Goal: Information Seeking & Learning: Compare options

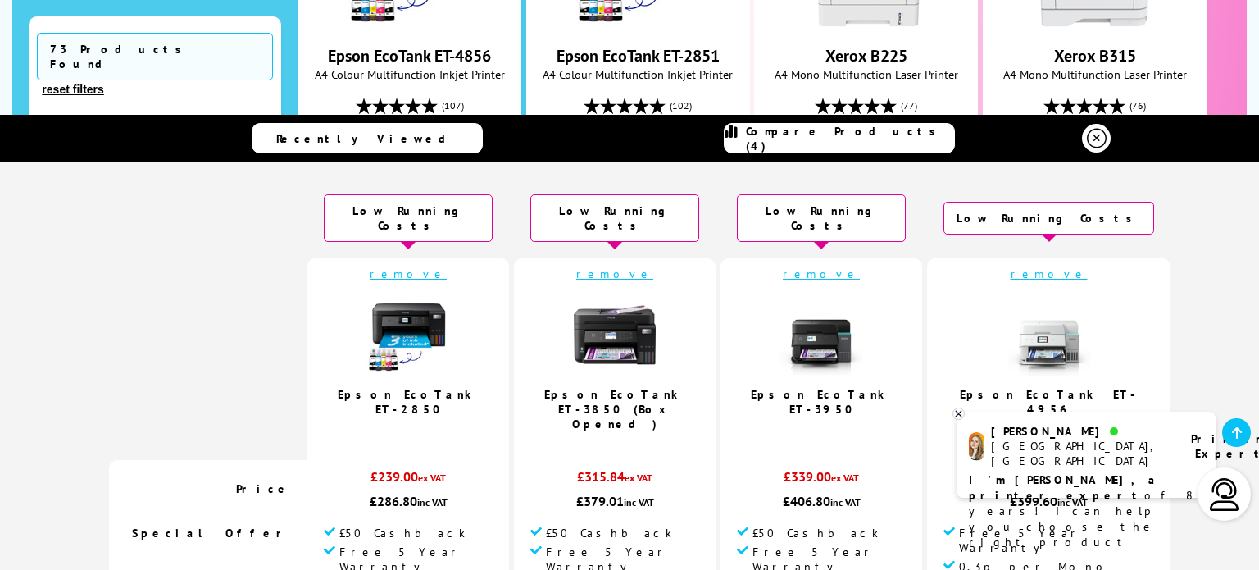
click at [837, 266] on link "remove" at bounding box center [821, 273] width 77 height 15
click at [1022, 266] on link "remove" at bounding box center [1049, 273] width 77 height 15
click at [648, 315] on img at bounding box center [615, 334] width 82 height 82
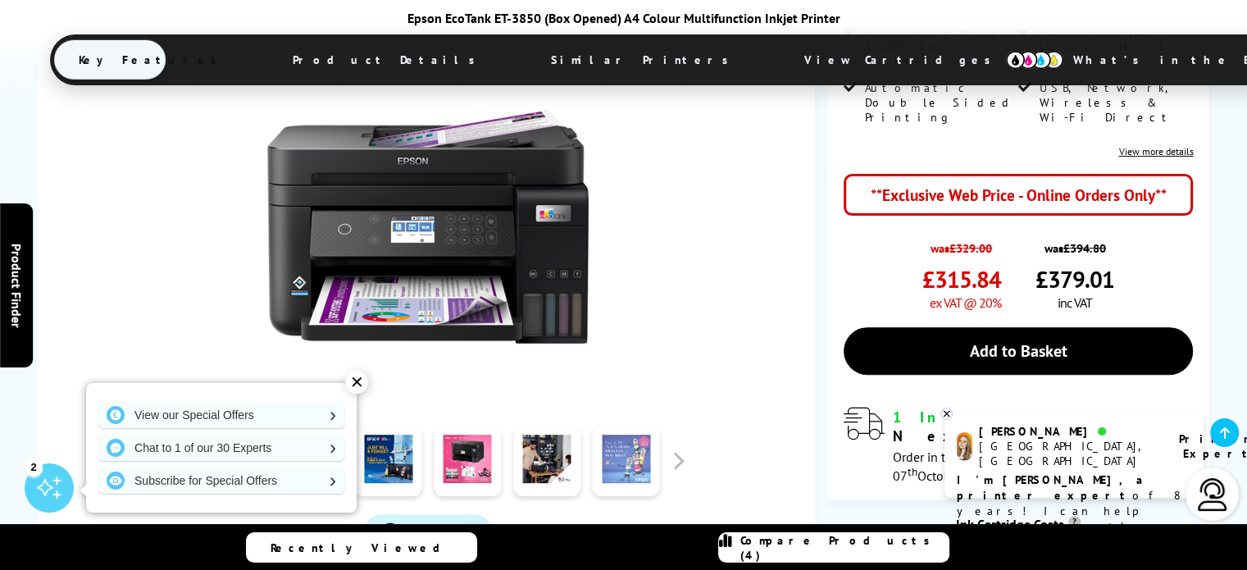
scroll to position [738, 0]
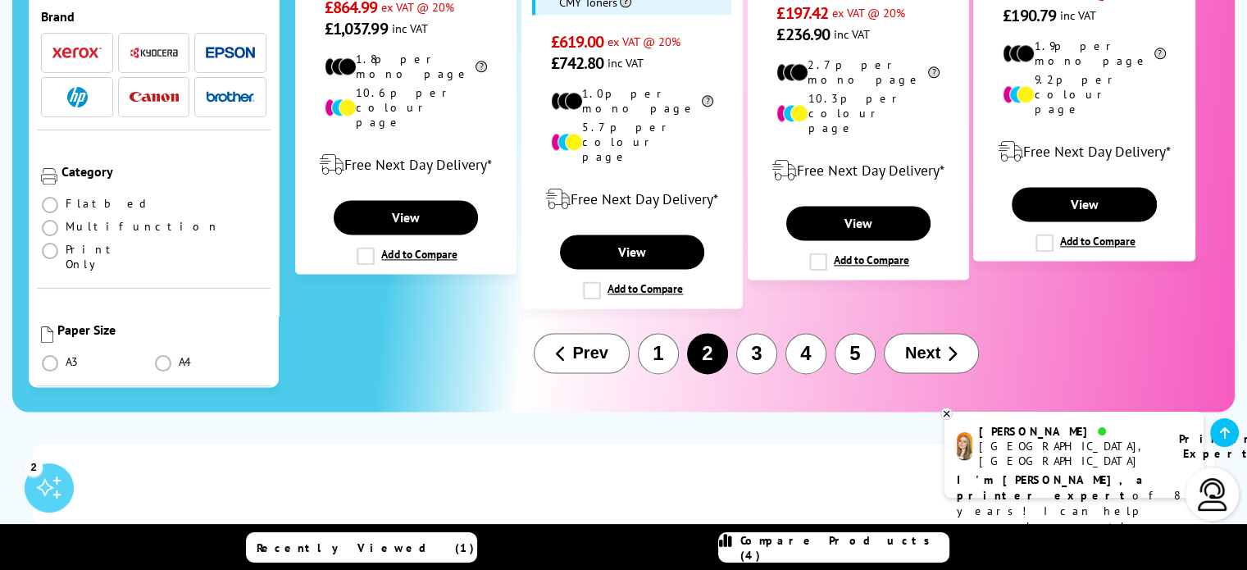
scroll to position [2410, 0]
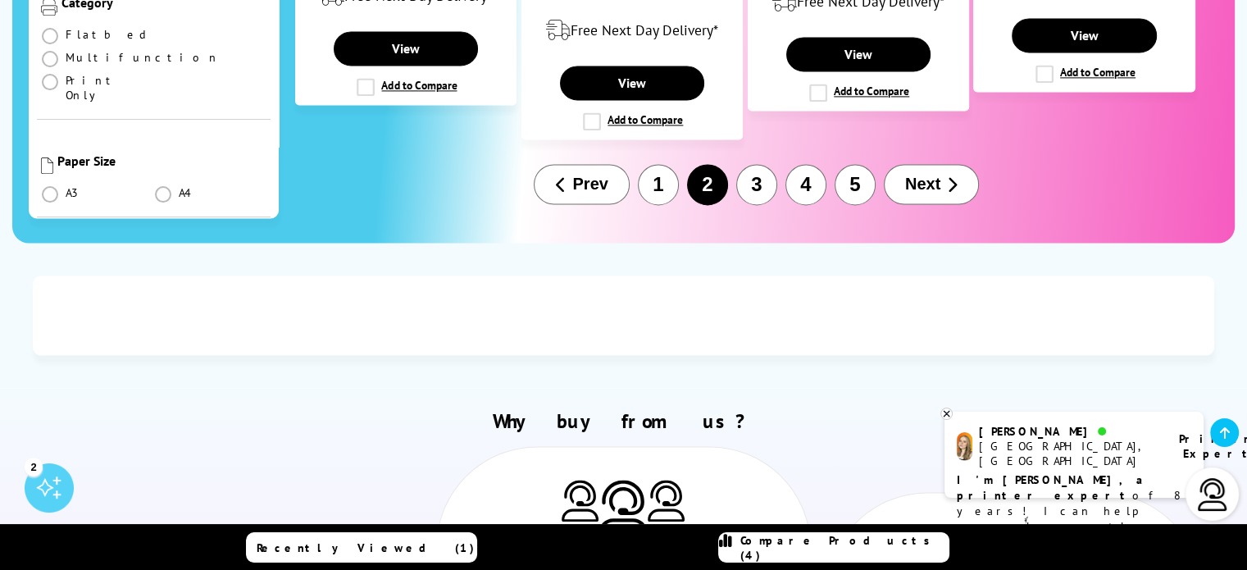
click at [760, 164] on button "3" at bounding box center [756, 184] width 41 height 41
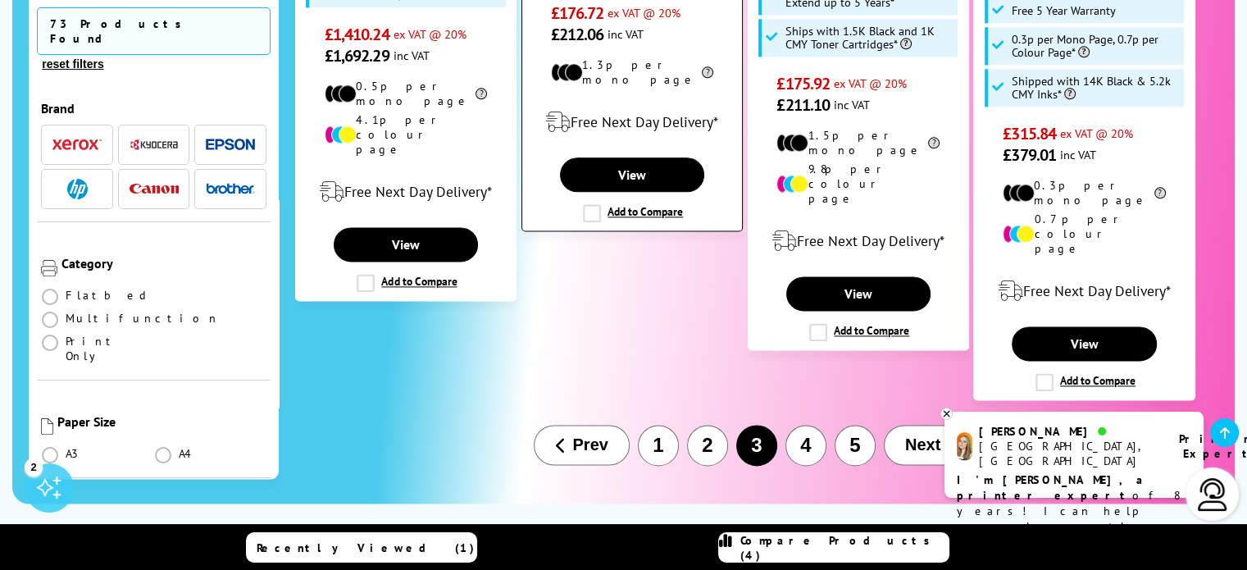
scroll to position [2213, 0]
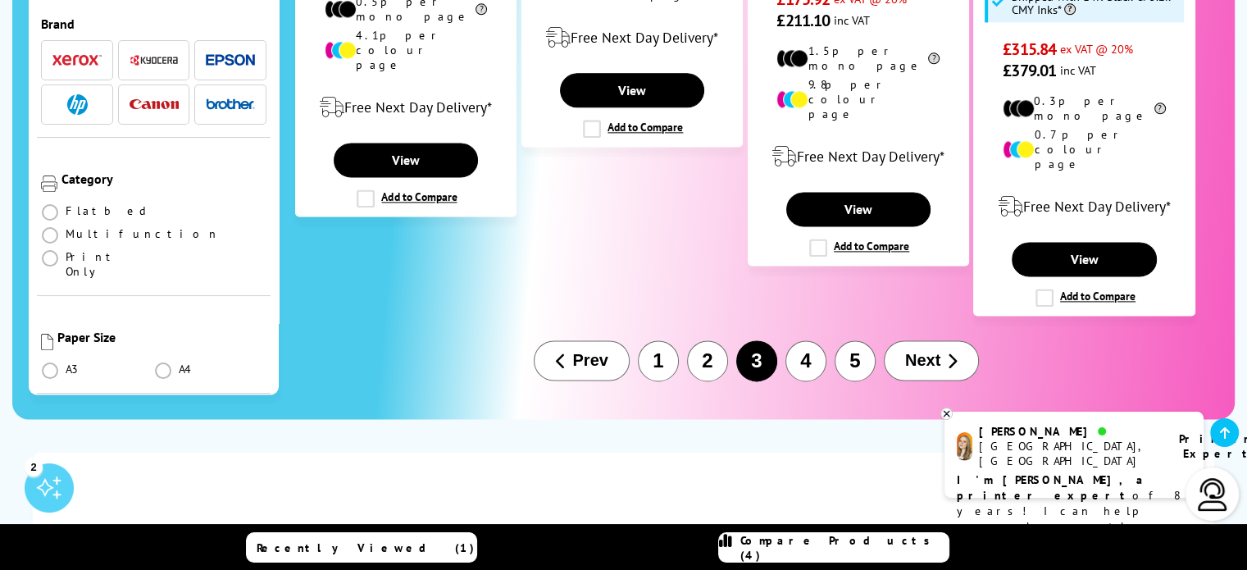
click at [807, 340] on button "4" at bounding box center [805, 360] width 41 height 41
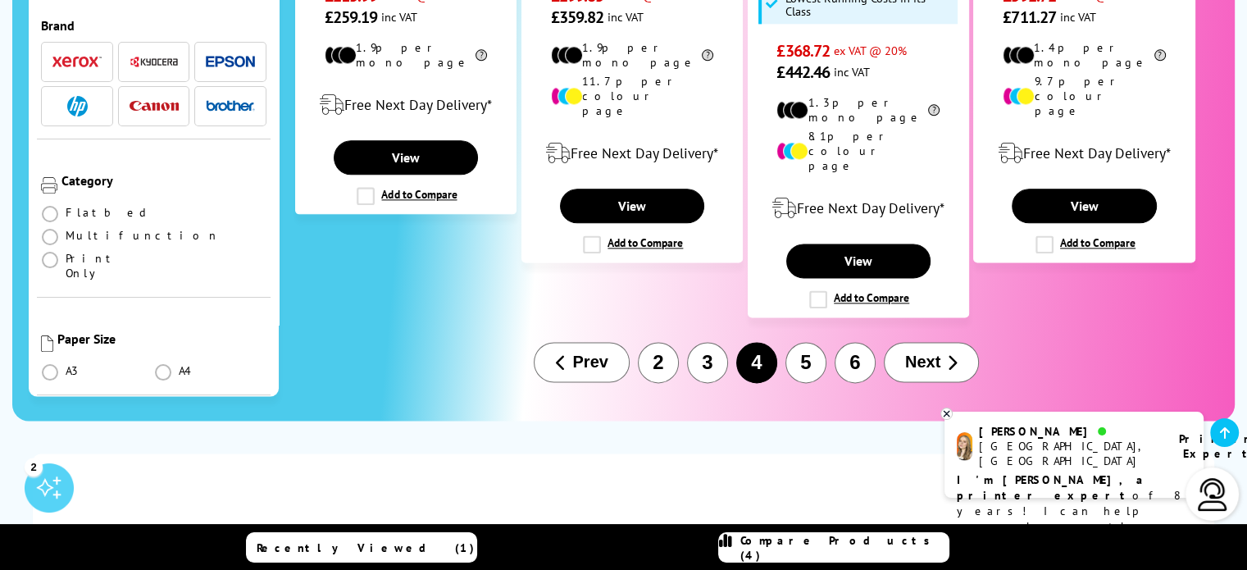
scroll to position [2131, 0]
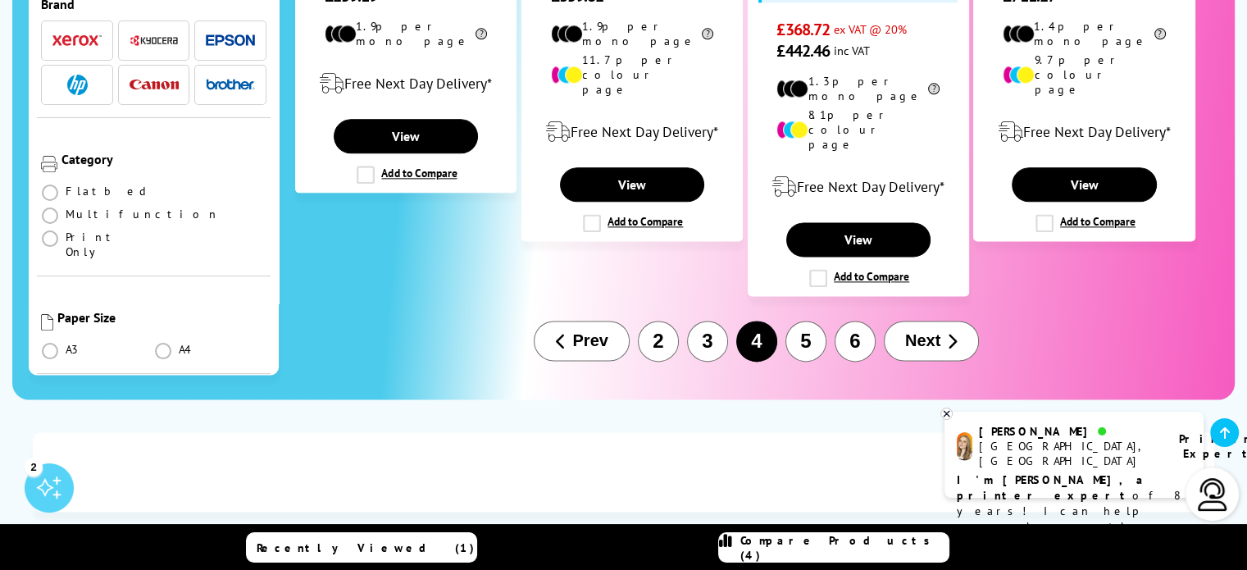
click at [818, 320] on button "5" at bounding box center [805, 340] width 41 height 41
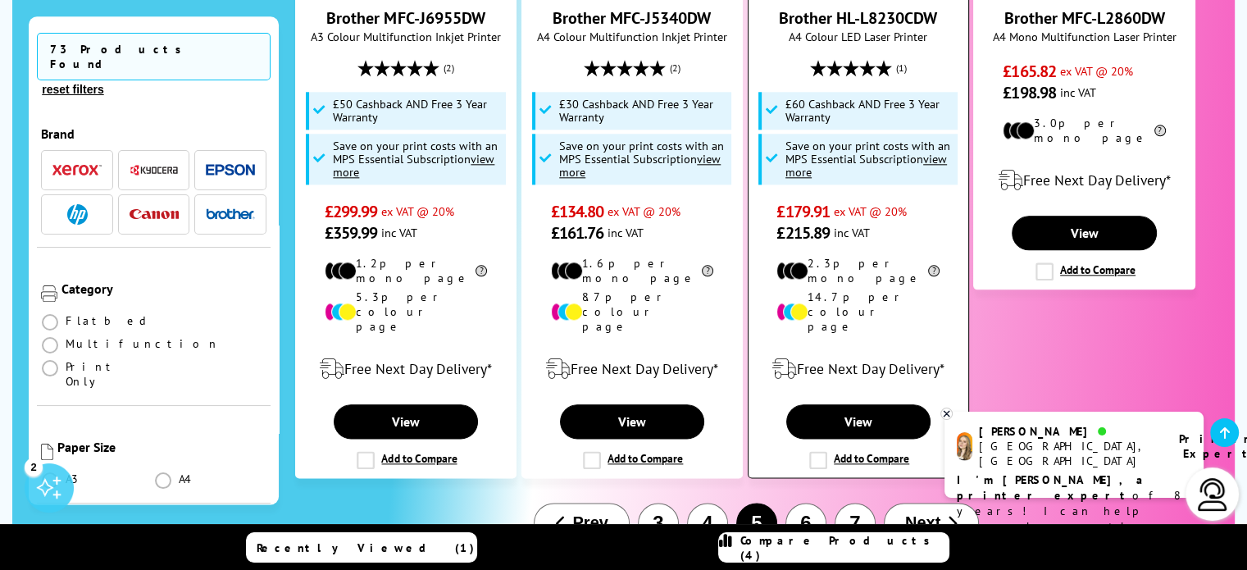
scroll to position [1803, 0]
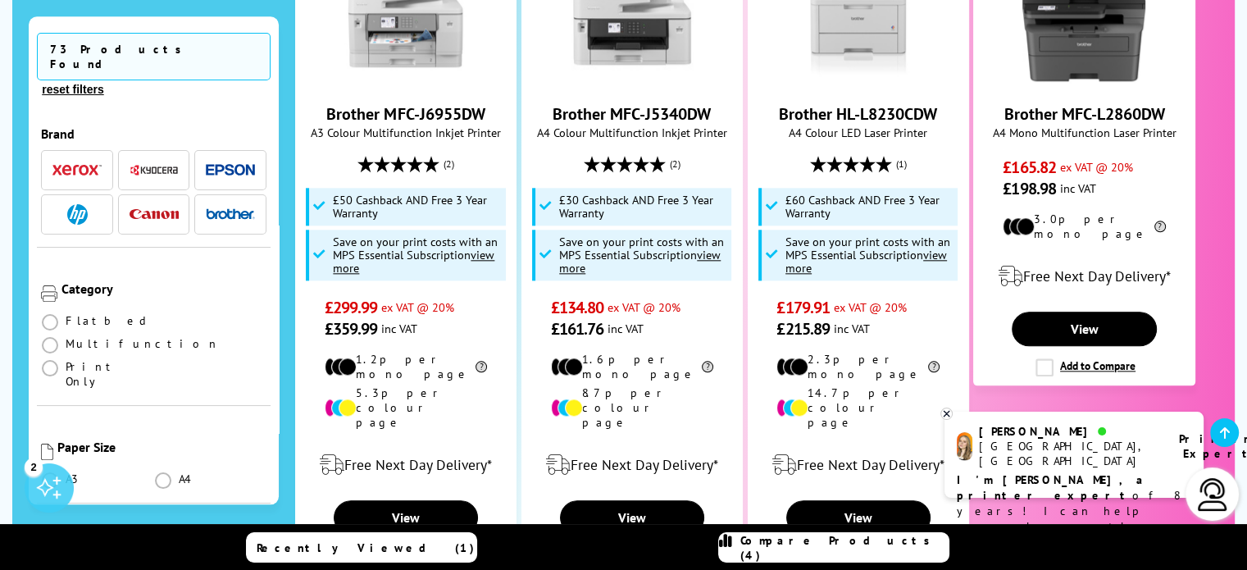
click at [228, 164] on img "button" at bounding box center [230, 170] width 49 height 12
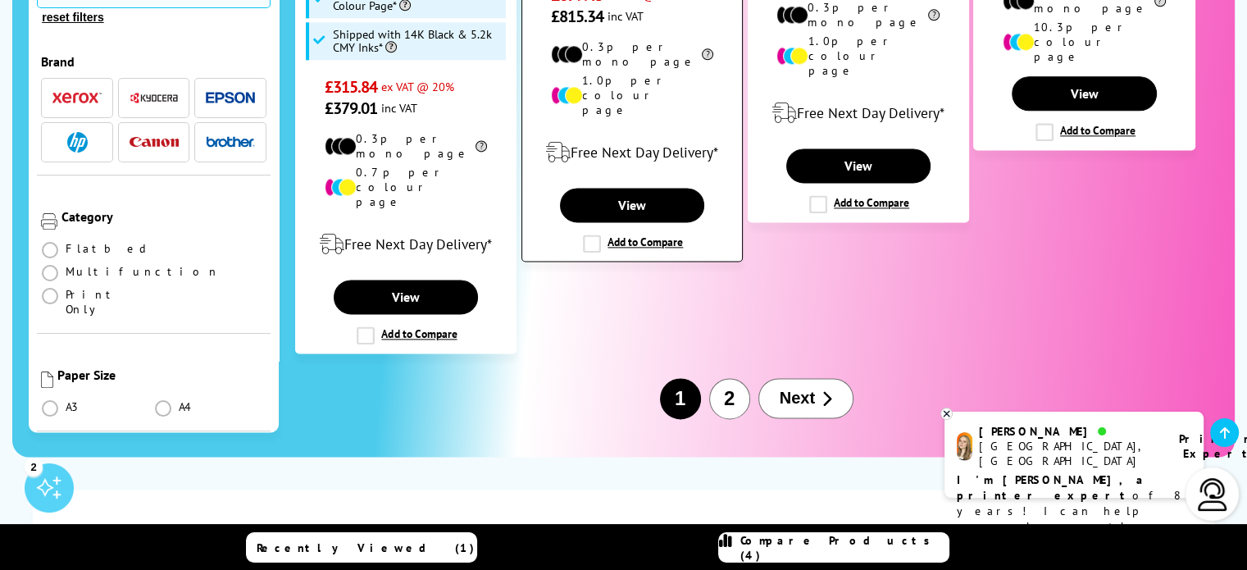
scroll to position [2213, 0]
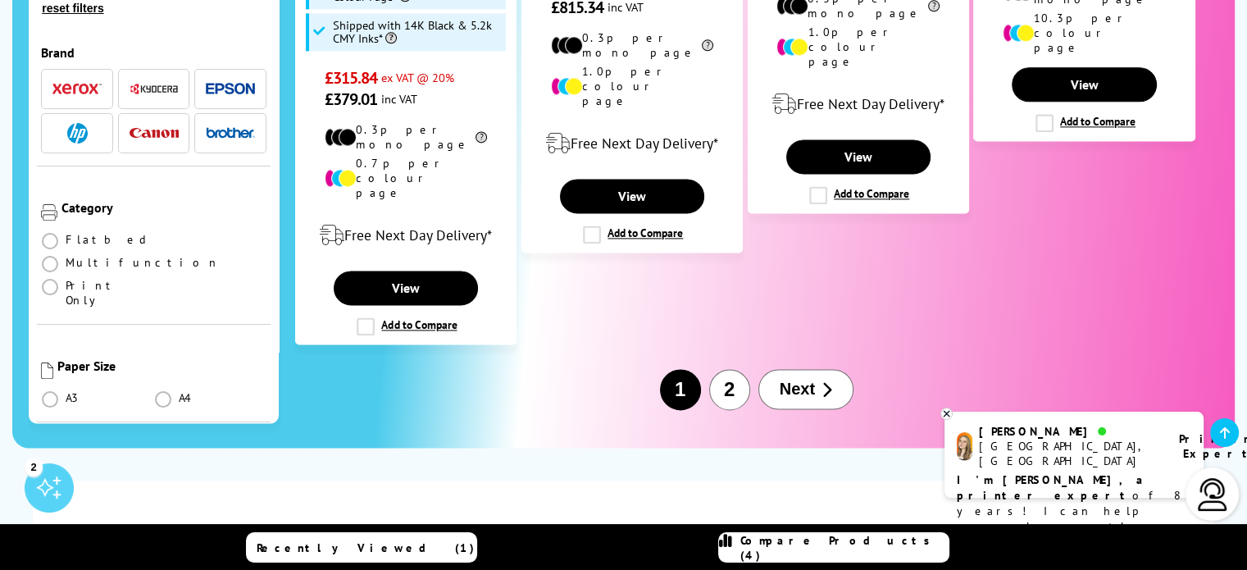
click at [725, 369] on button "2" at bounding box center [729, 389] width 41 height 41
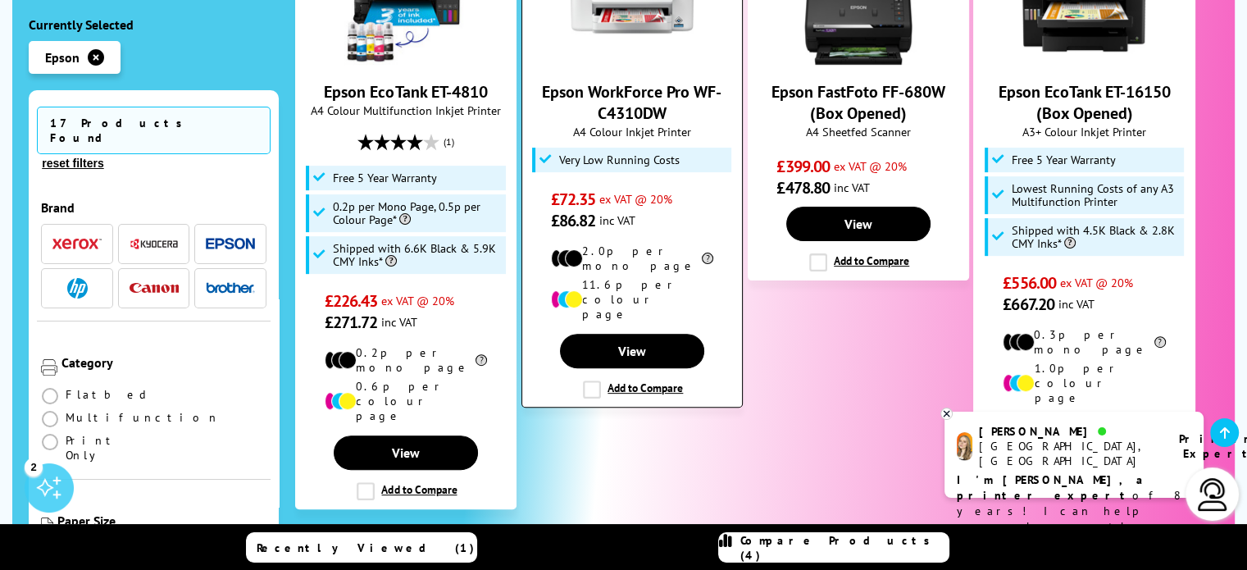
scroll to position [492, 0]
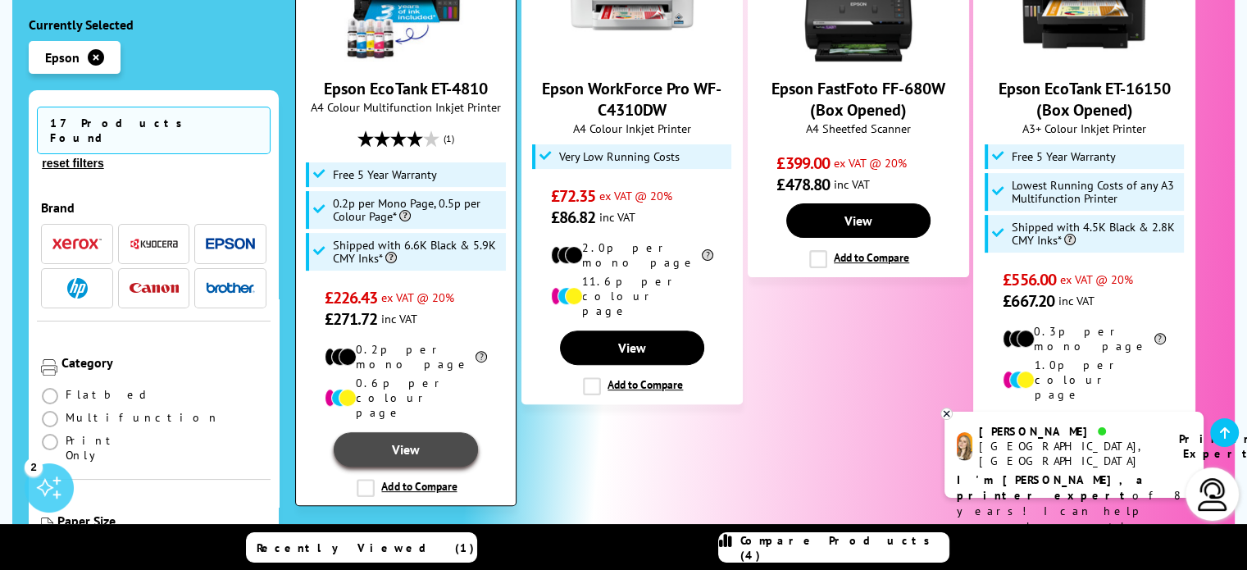
click at [402, 432] on link "View" at bounding box center [406, 449] width 144 height 34
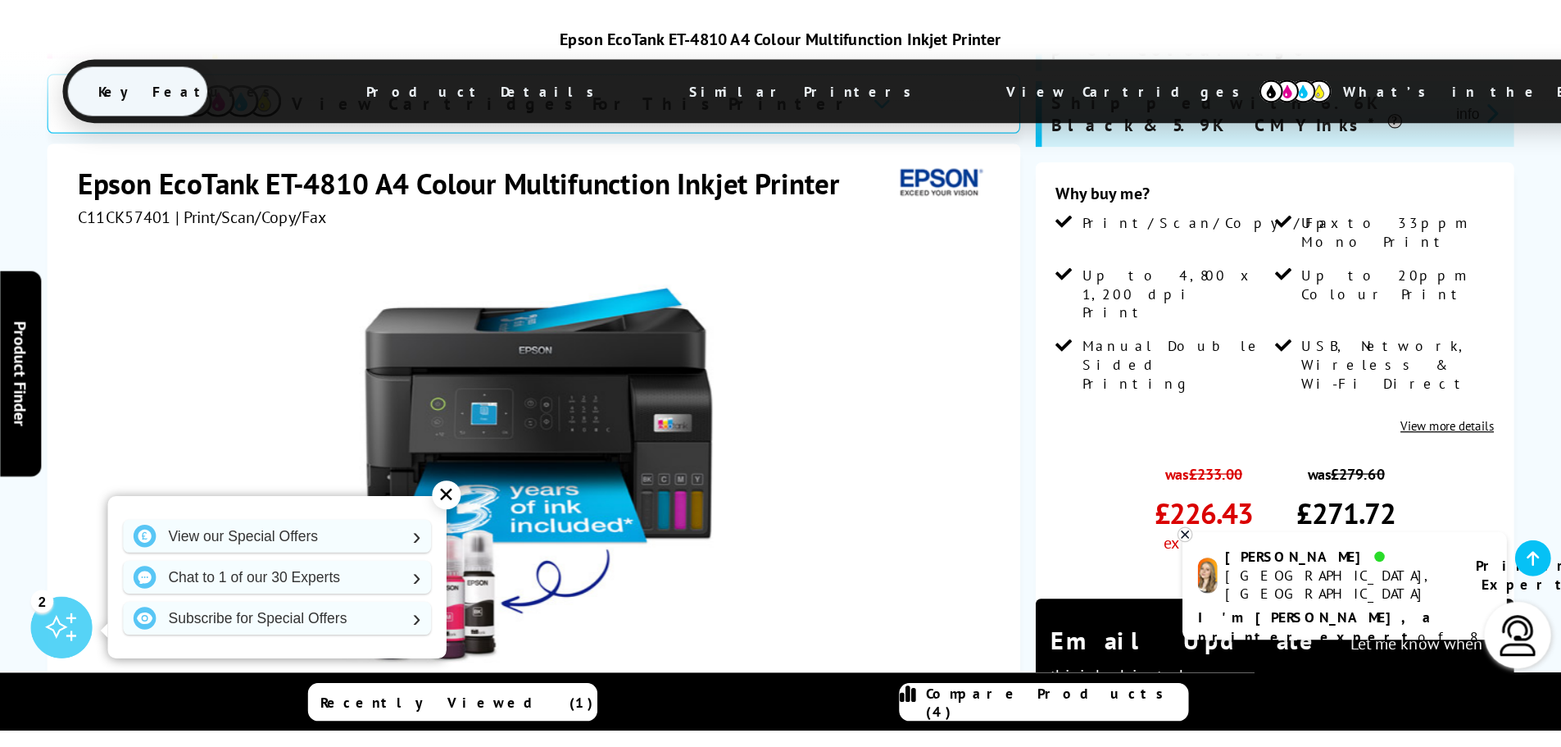
scroll to position [329, 0]
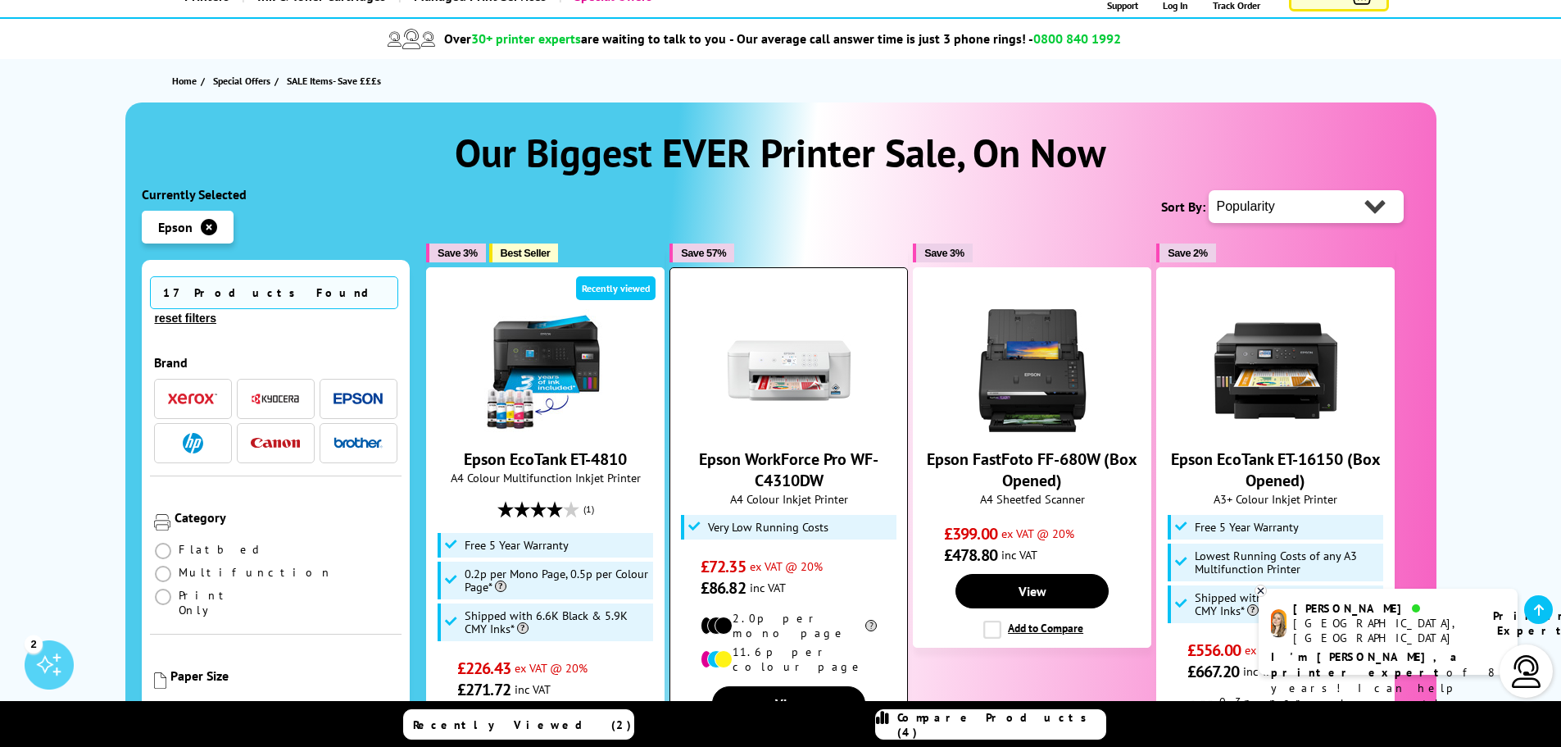
scroll to position [97, 0]
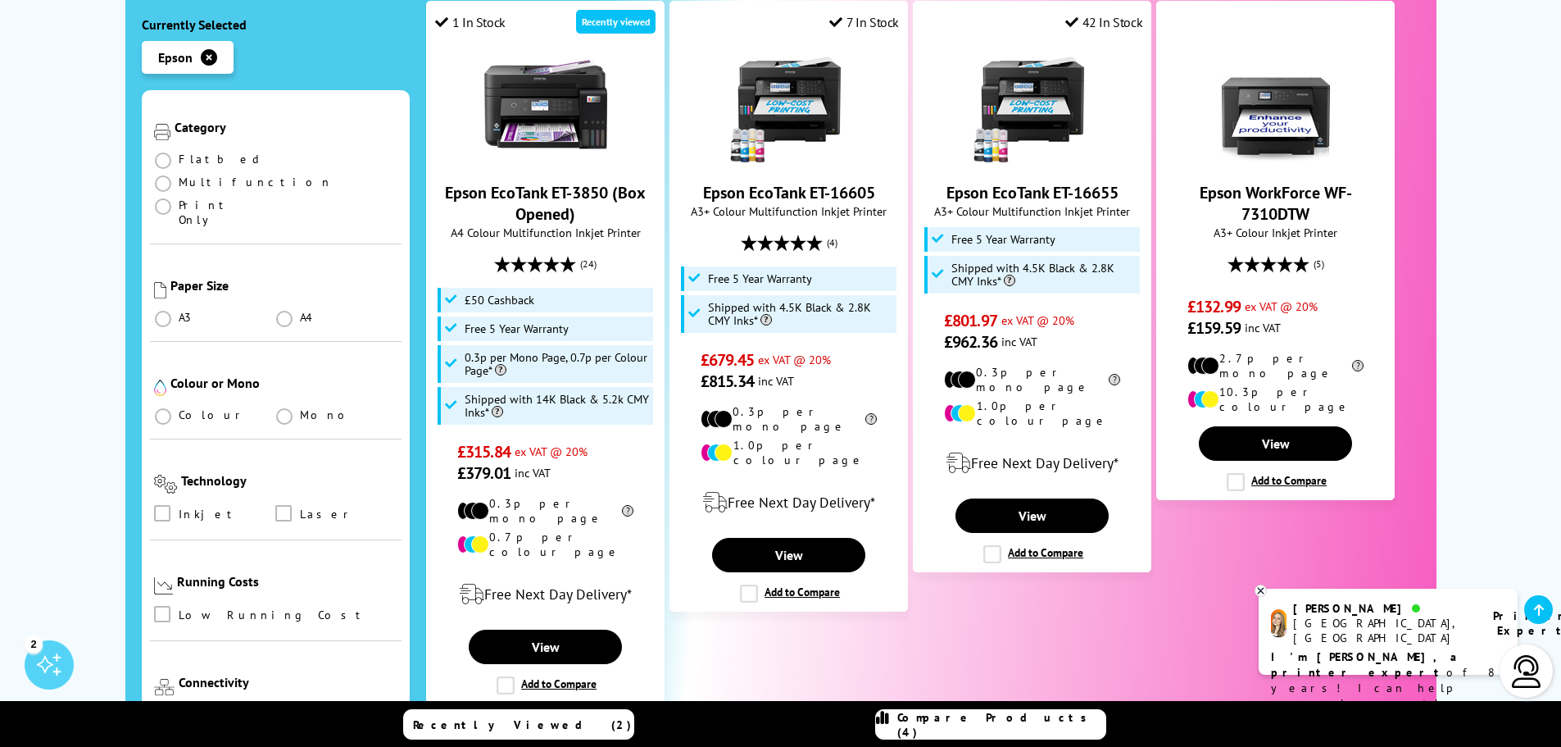
scroll to position [328, 0]
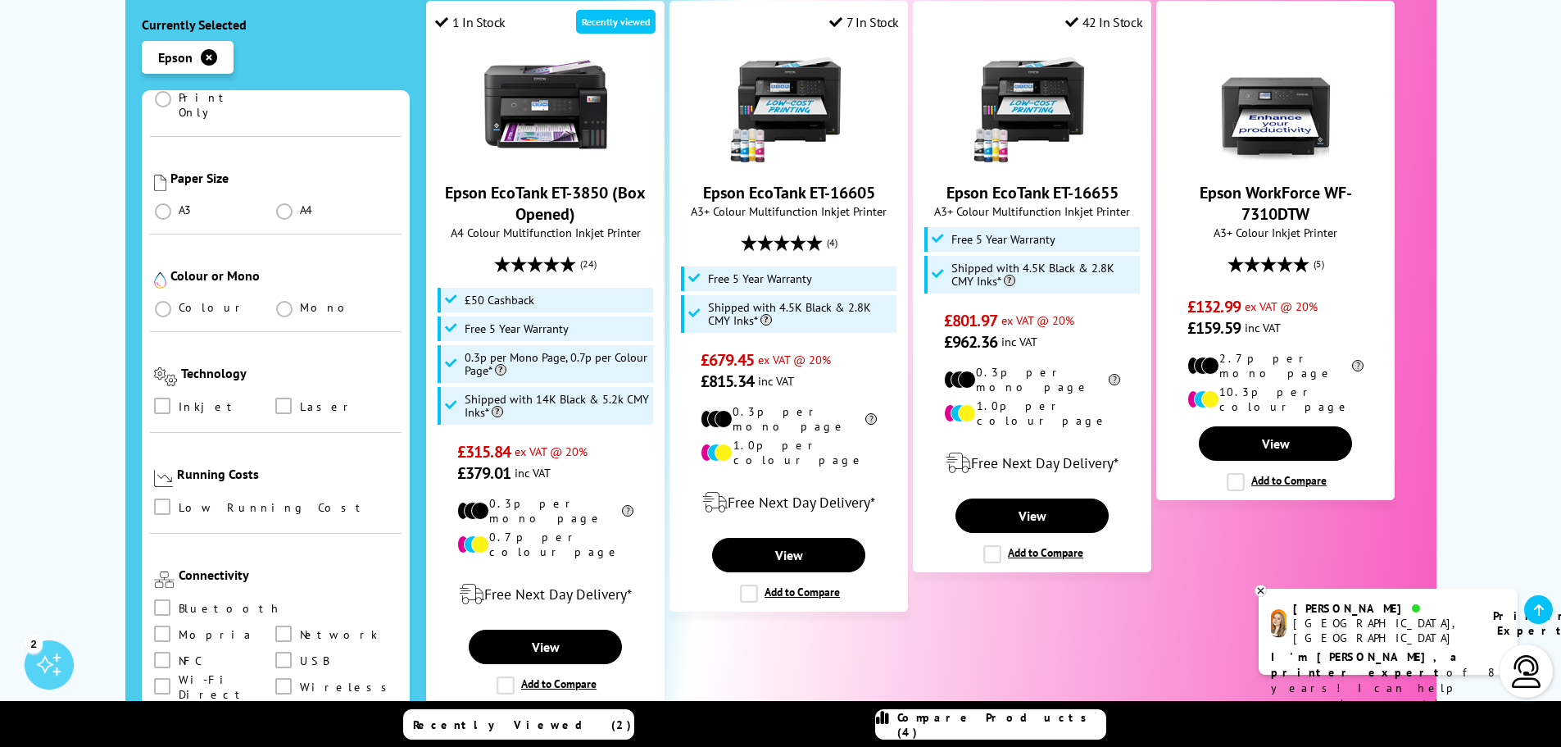
click at [898, 728] on button "2" at bounding box center [895, 748] width 41 height 41
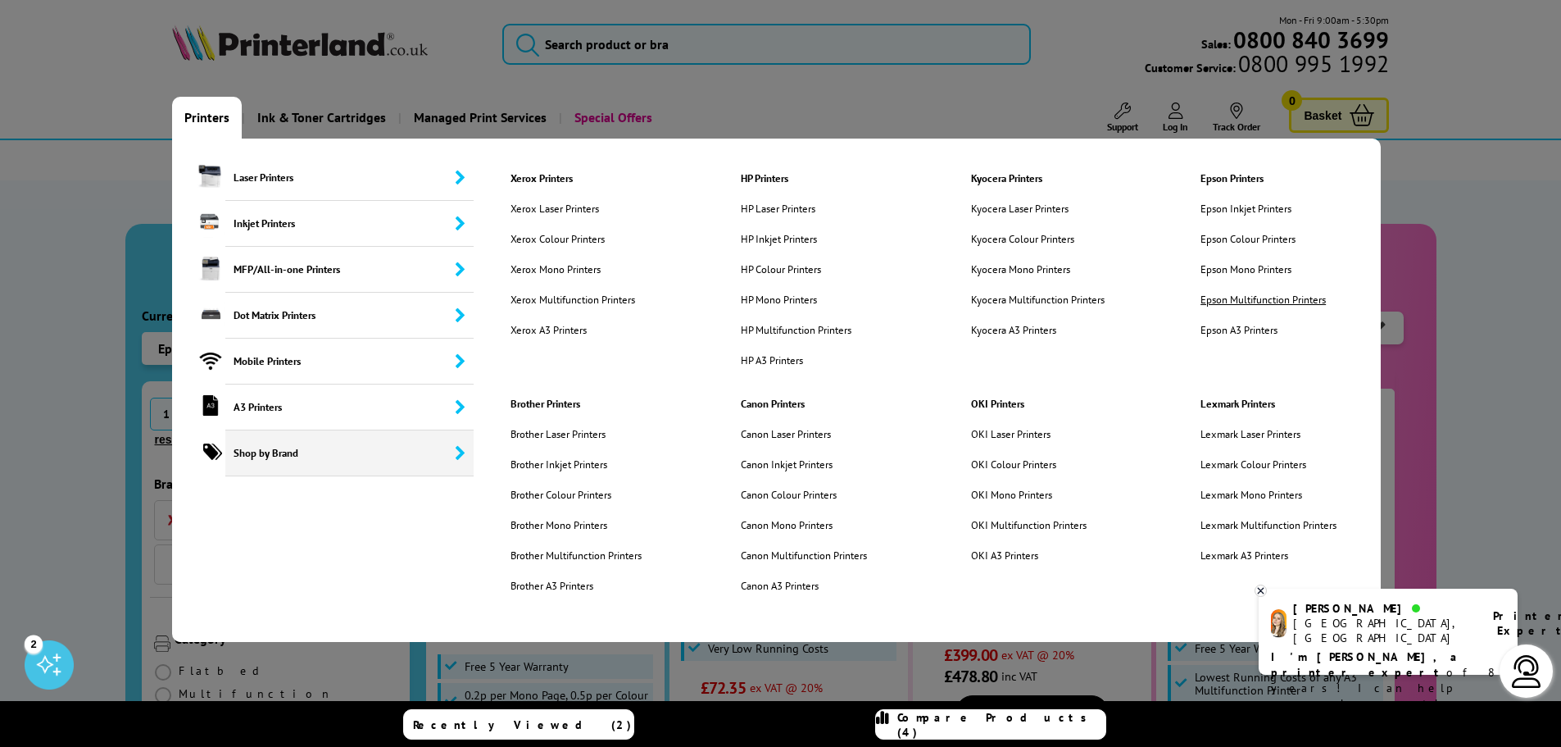
click at [1262, 298] on link "Epson Multifunction Printers" at bounding box center [1271, 300] width 166 height 14
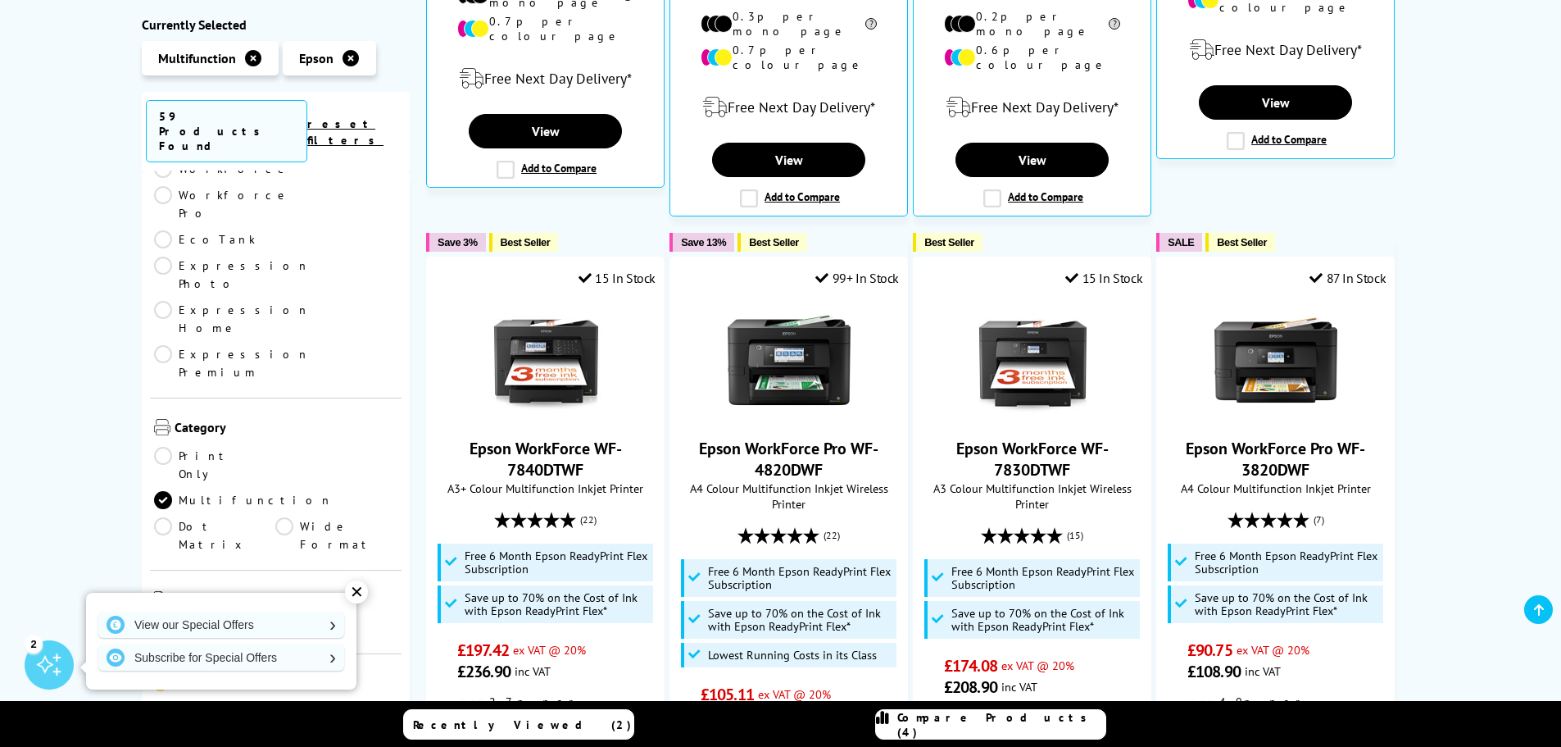
scroll to position [328, 0]
drag, startPoint x: 165, startPoint y: 406, endPoint x: 195, endPoint y: 411, distance: 30.7
click at [165, 620] on link "Colour" at bounding box center [215, 629] width 122 height 18
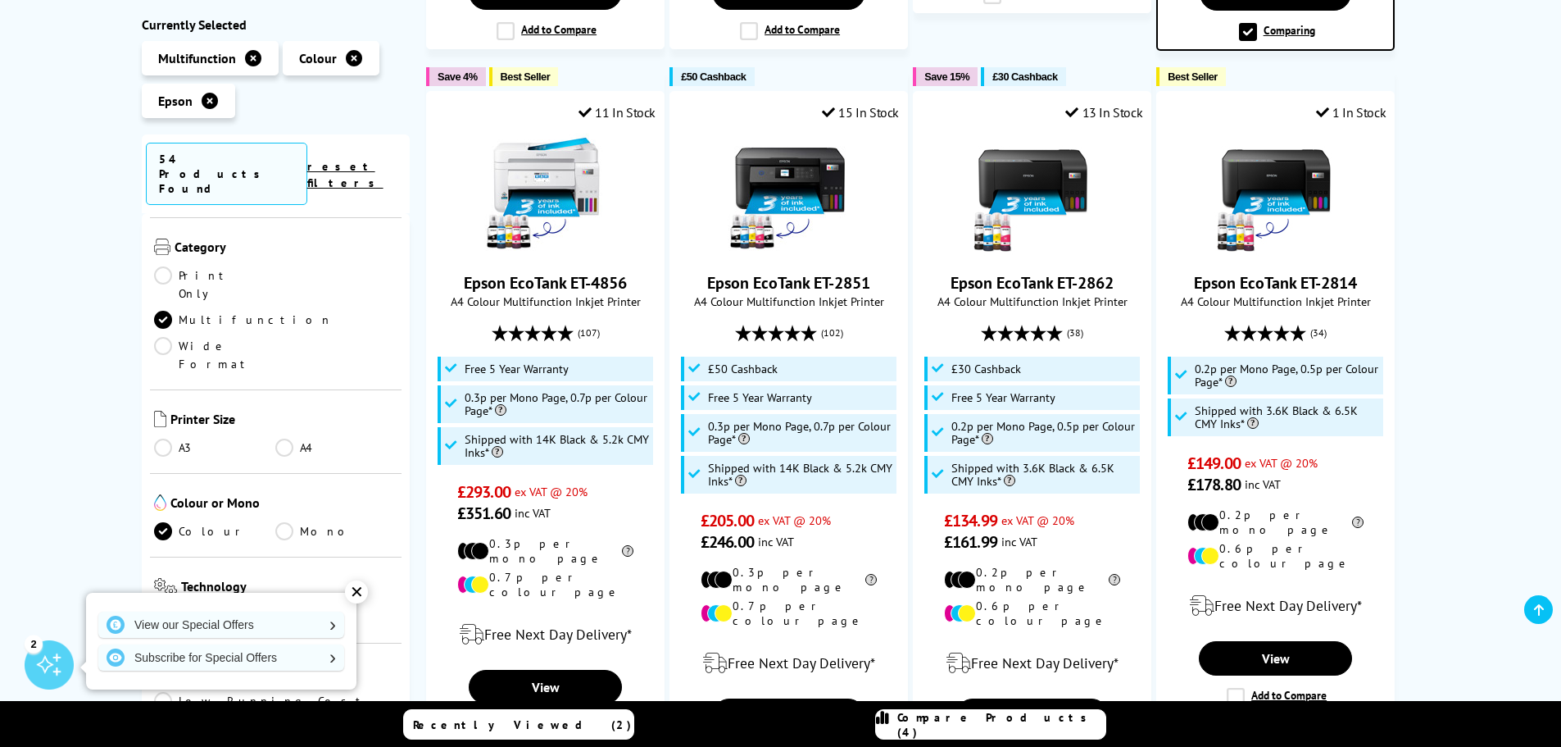
scroll to position [492, 0]
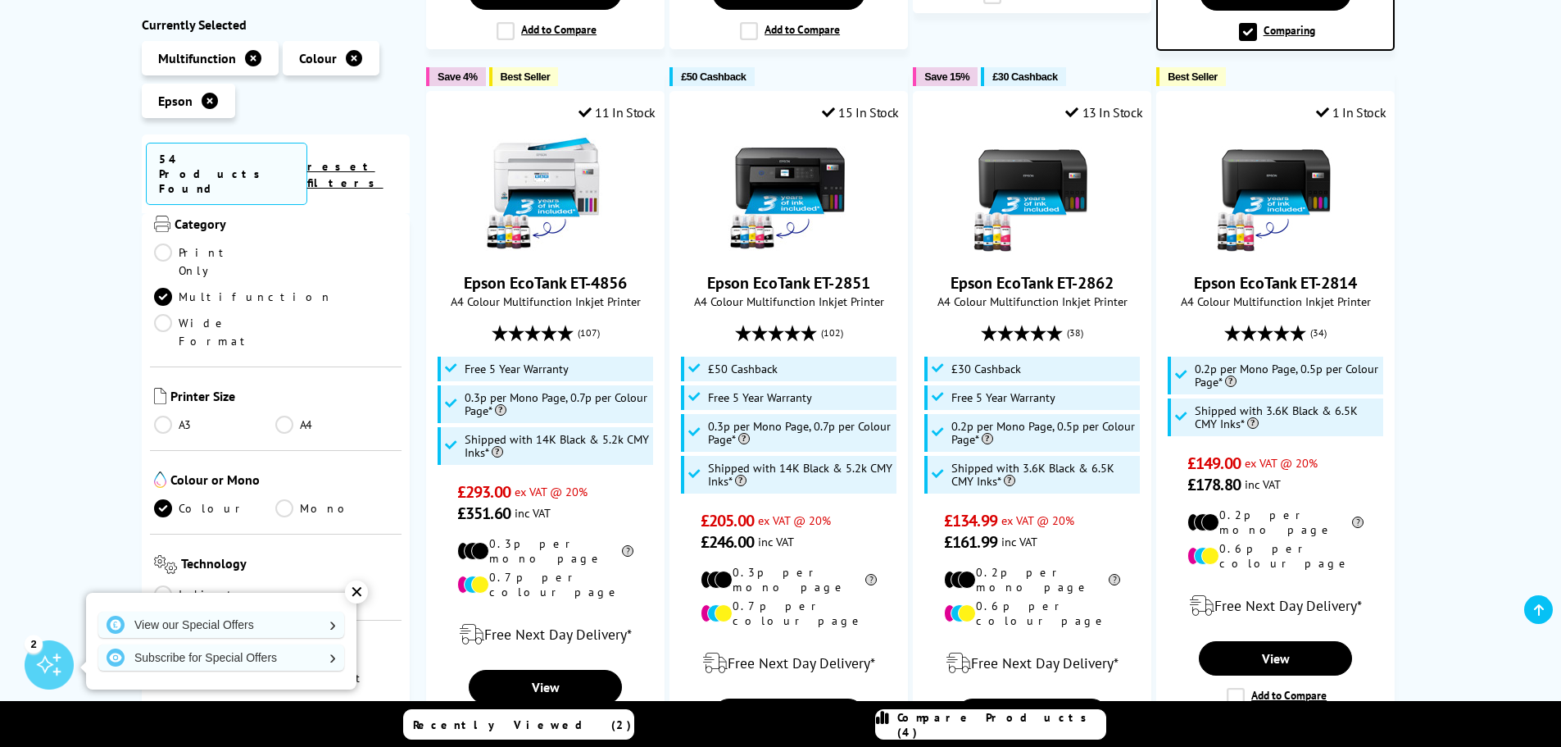
click at [169, 585] on link "Inkjet" at bounding box center [215, 594] width 122 height 18
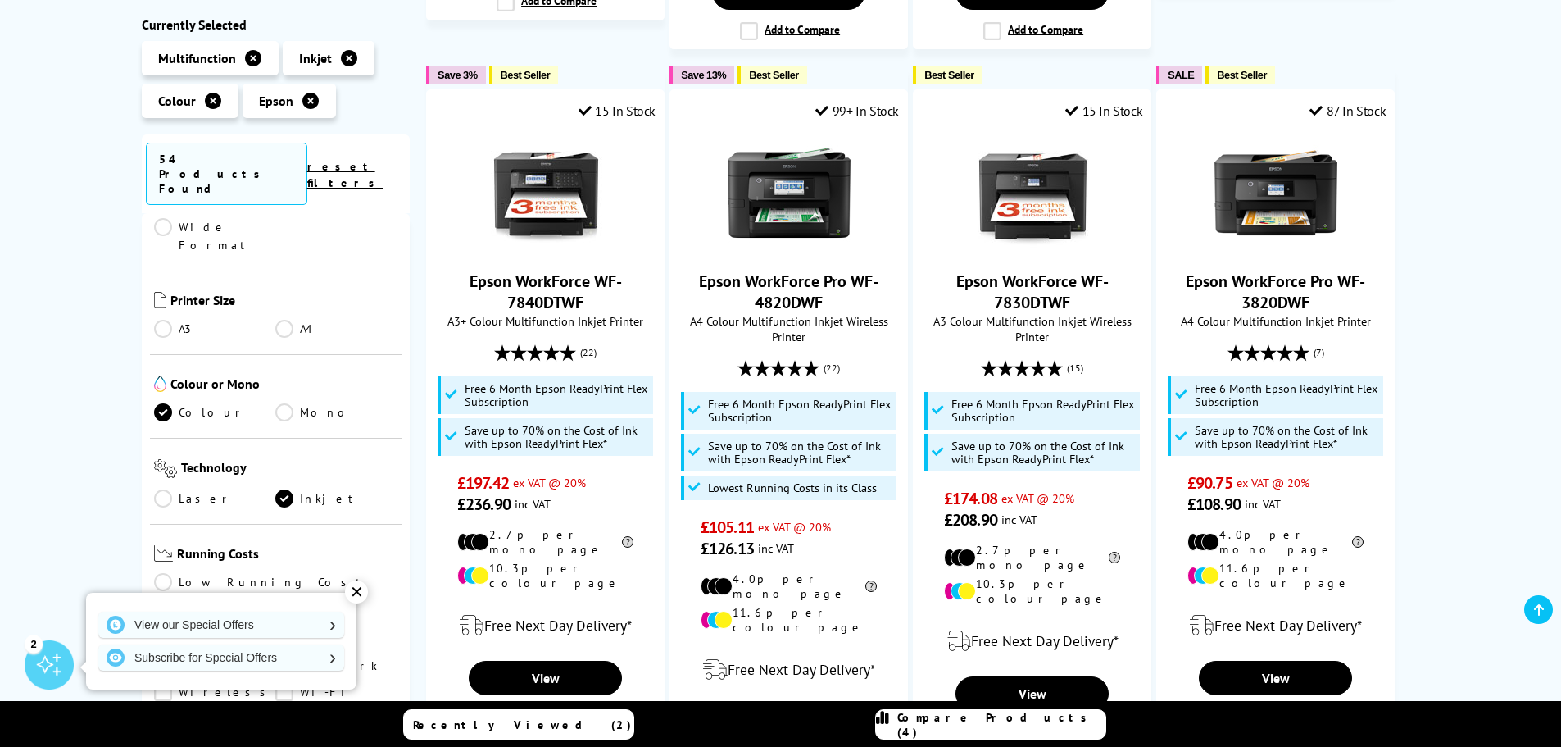
scroll to position [656, 0]
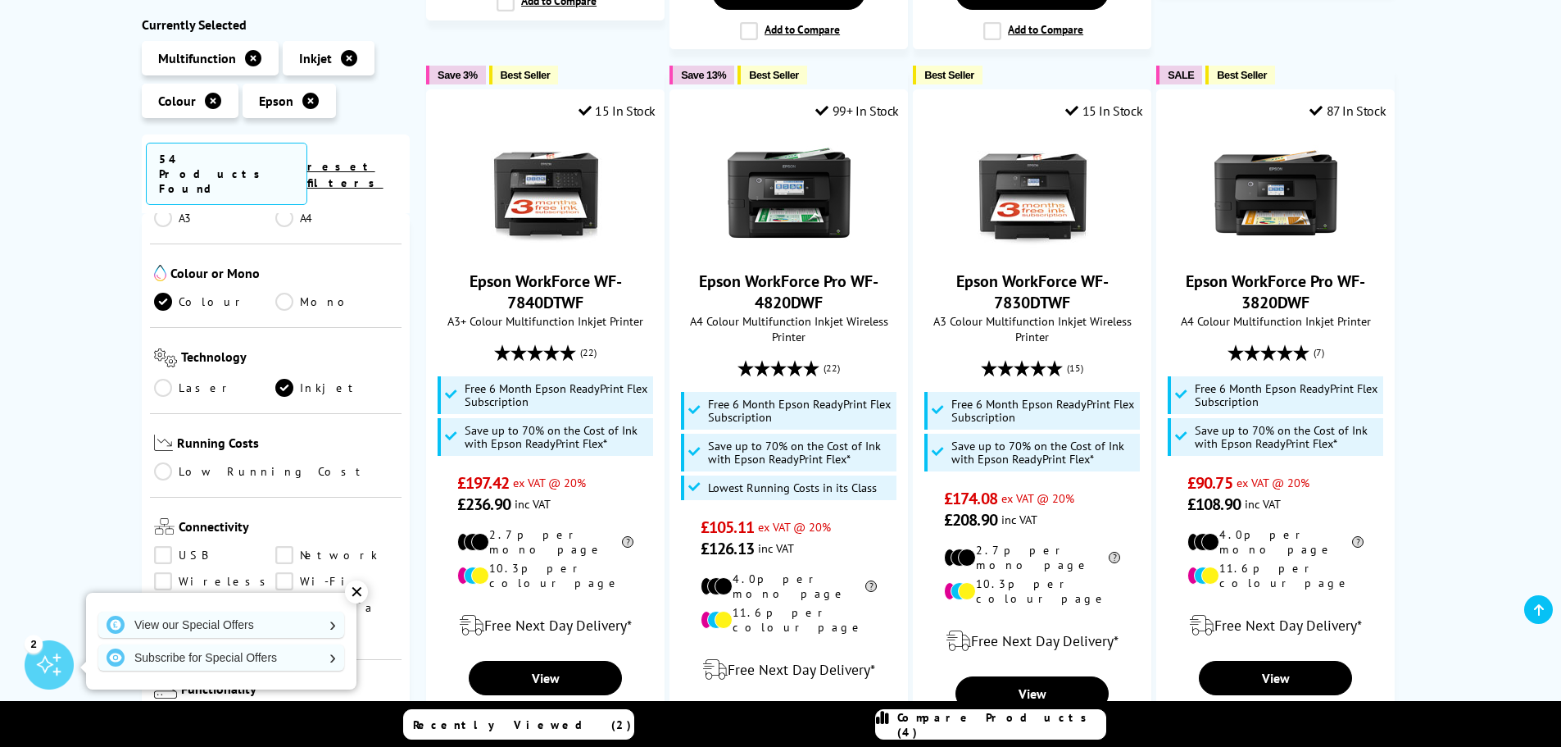
click at [166, 711] on link "Copy" at bounding box center [215, 720] width 122 height 18
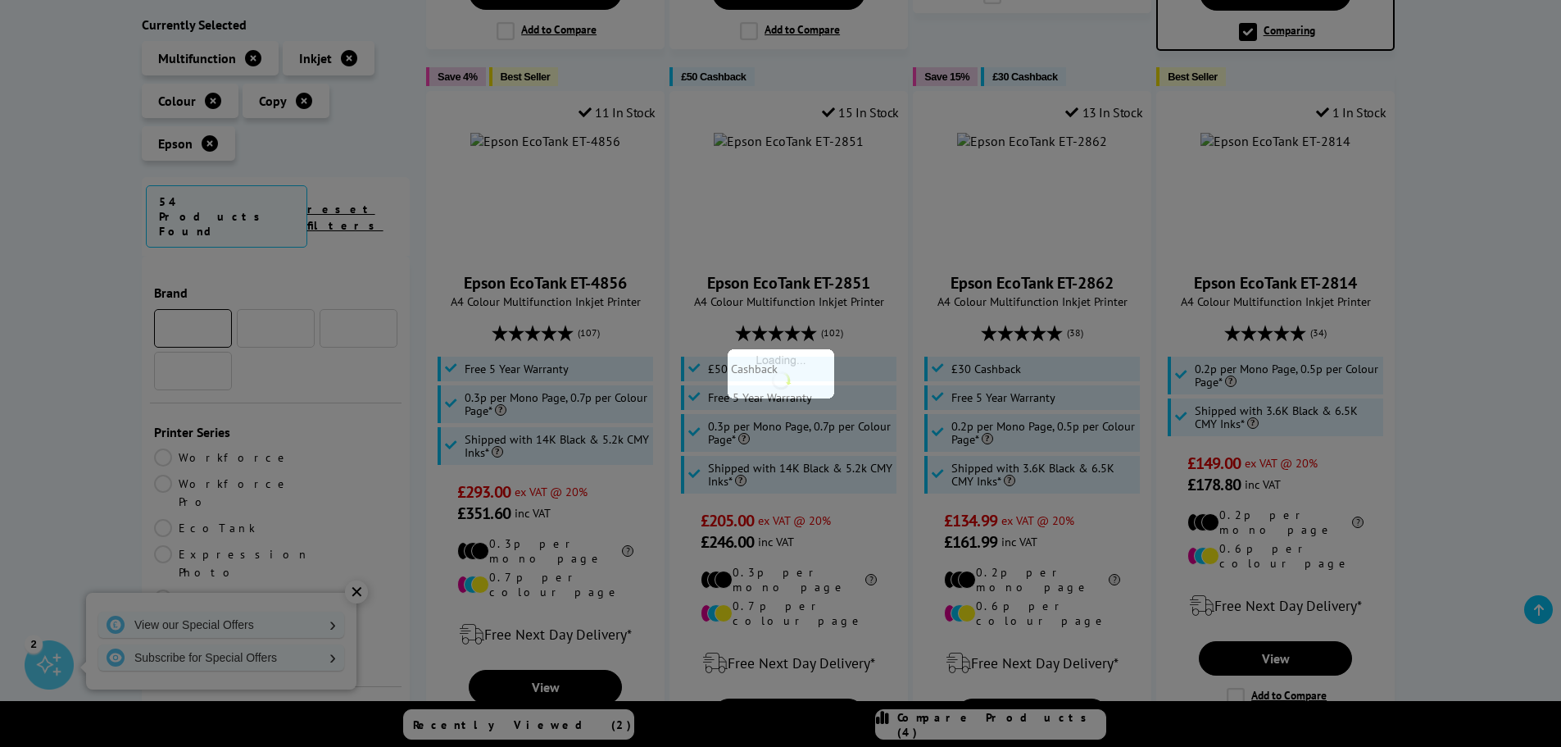
scroll to position [656, 0]
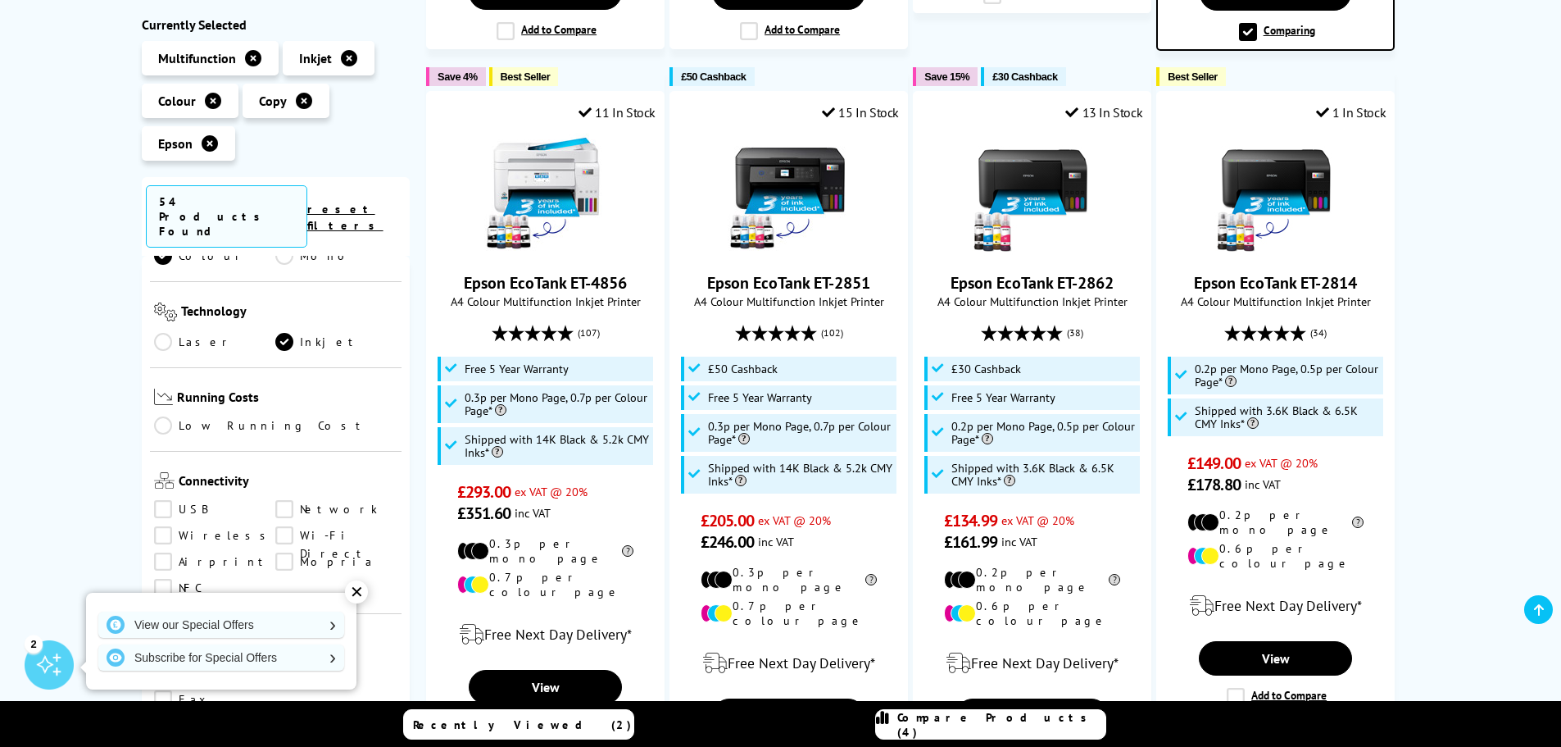
click at [284, 665] on link "Scan" at bounding box center [336, 674] width 122 height 18
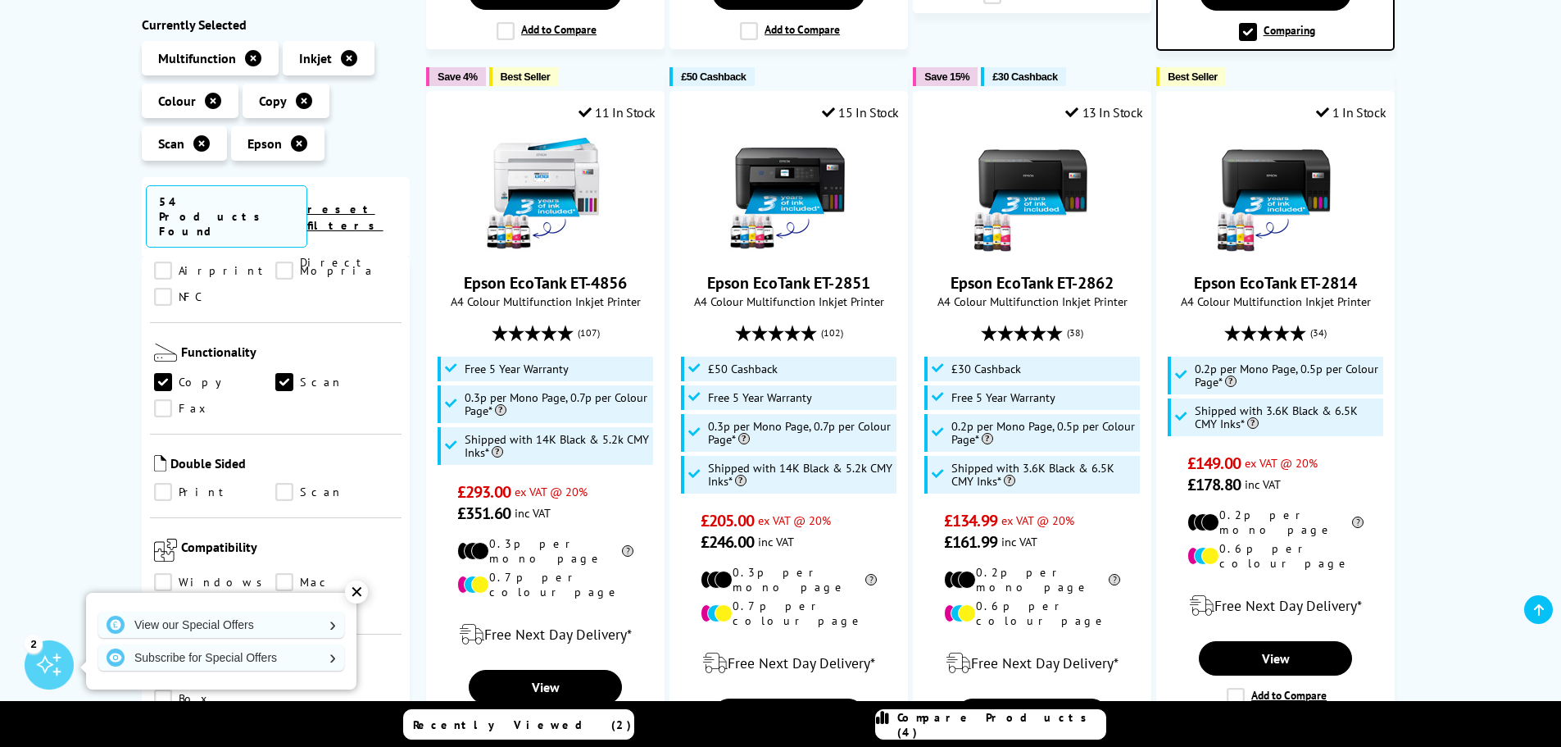
scroll to position [984, 0]
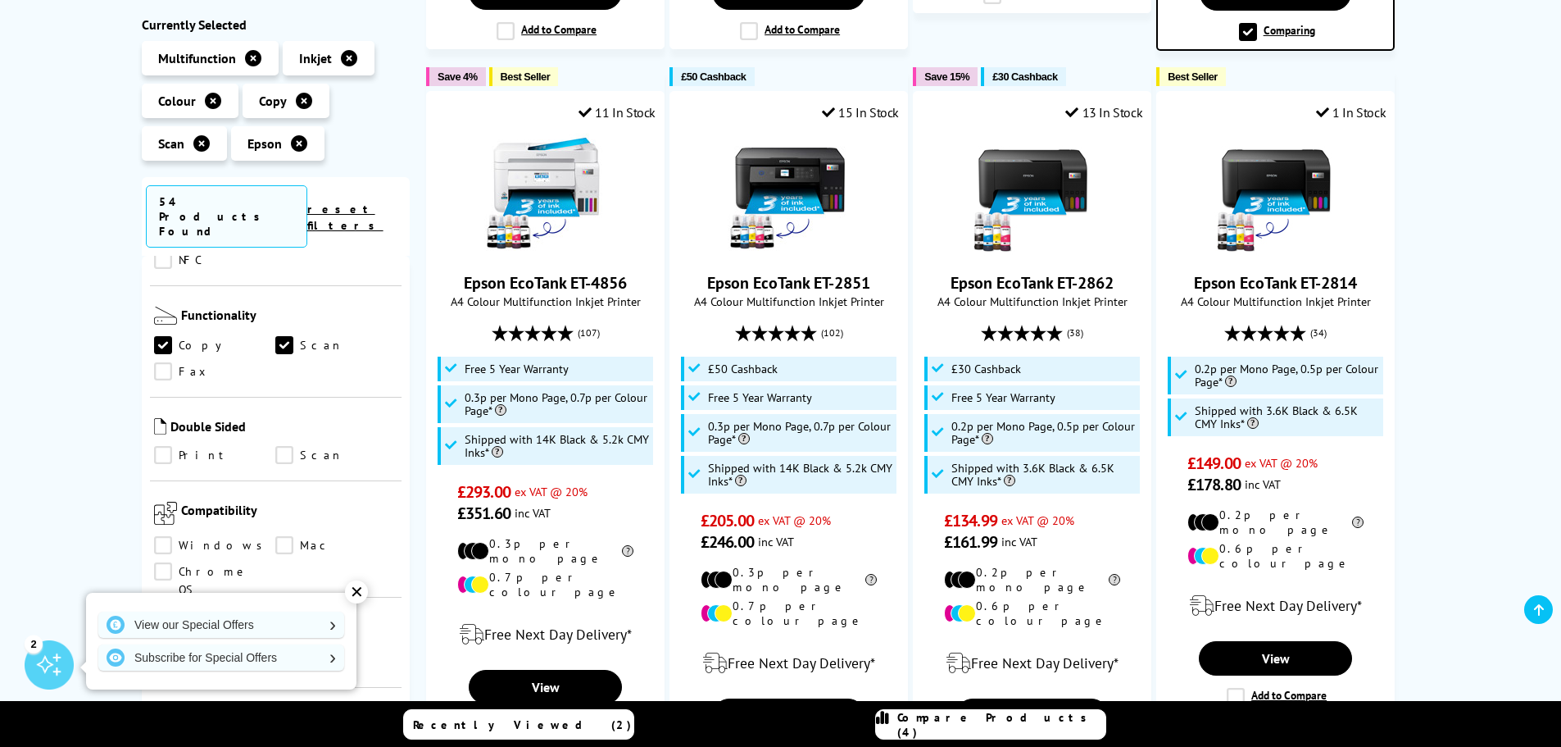
click at [166, 537] on link "Windows" at bounding box center [215, 546] width 122 height 18
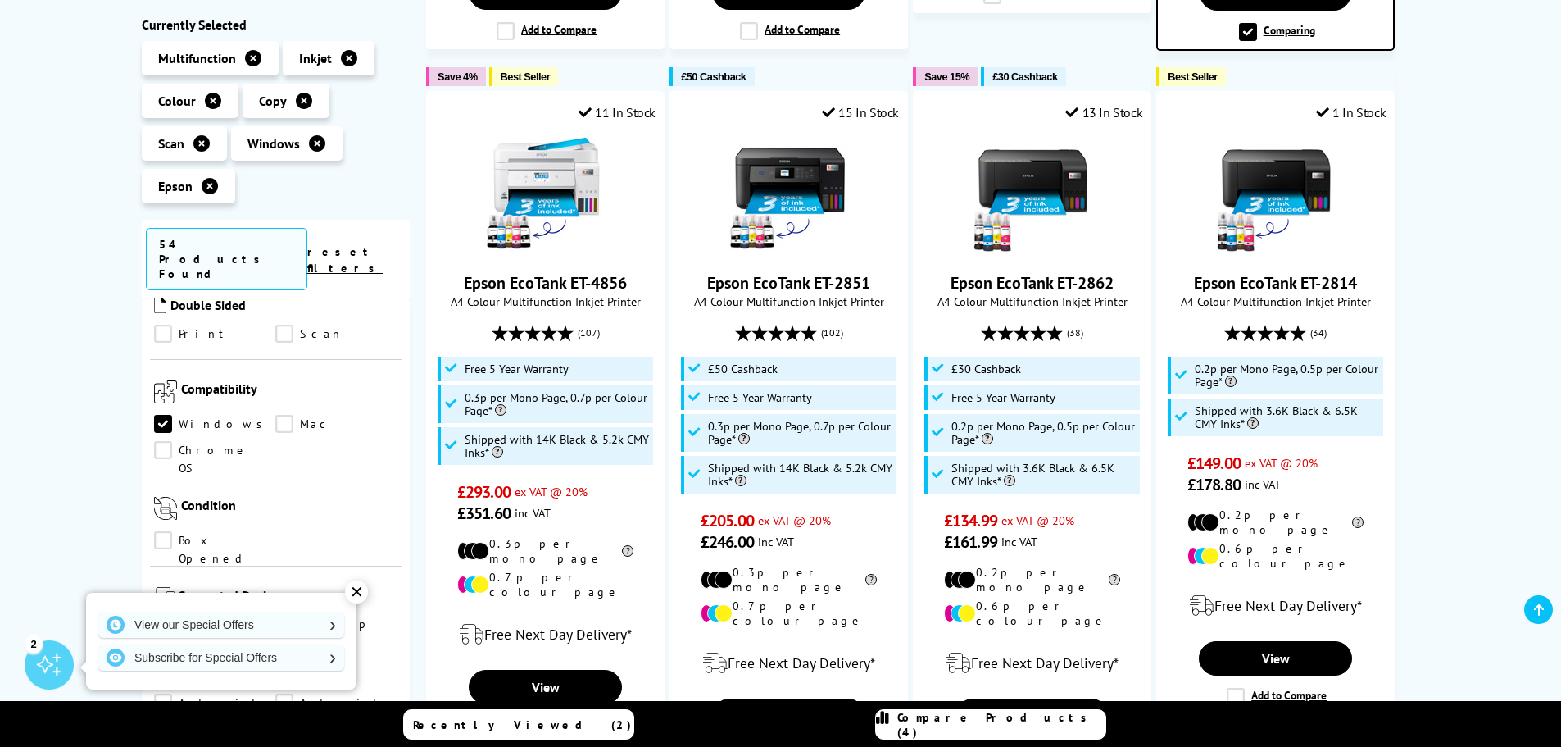
scroll to position [1229, 0]
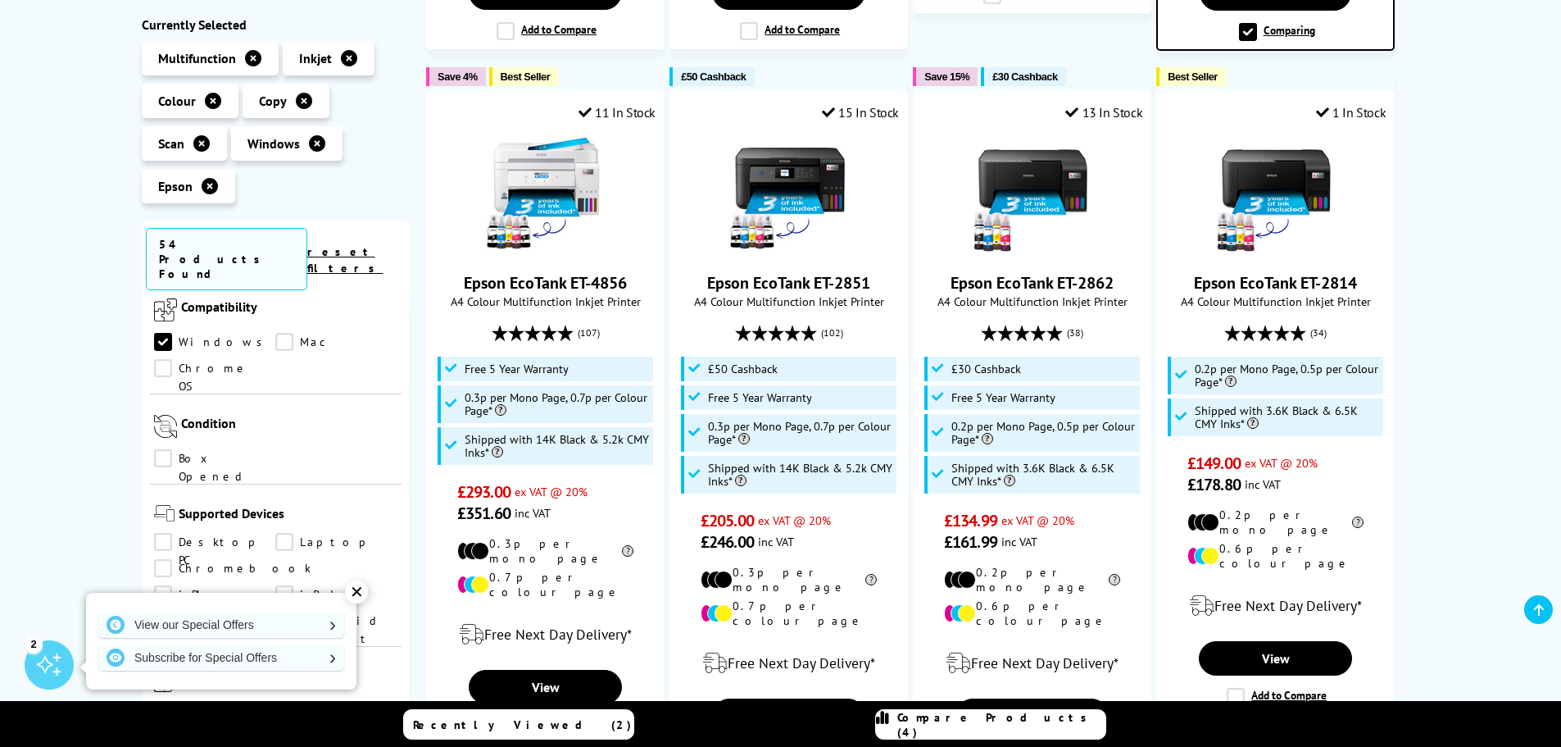
click at [285, 534] on link "Laptop" at bounding box center [336, 543] width 122 height 18
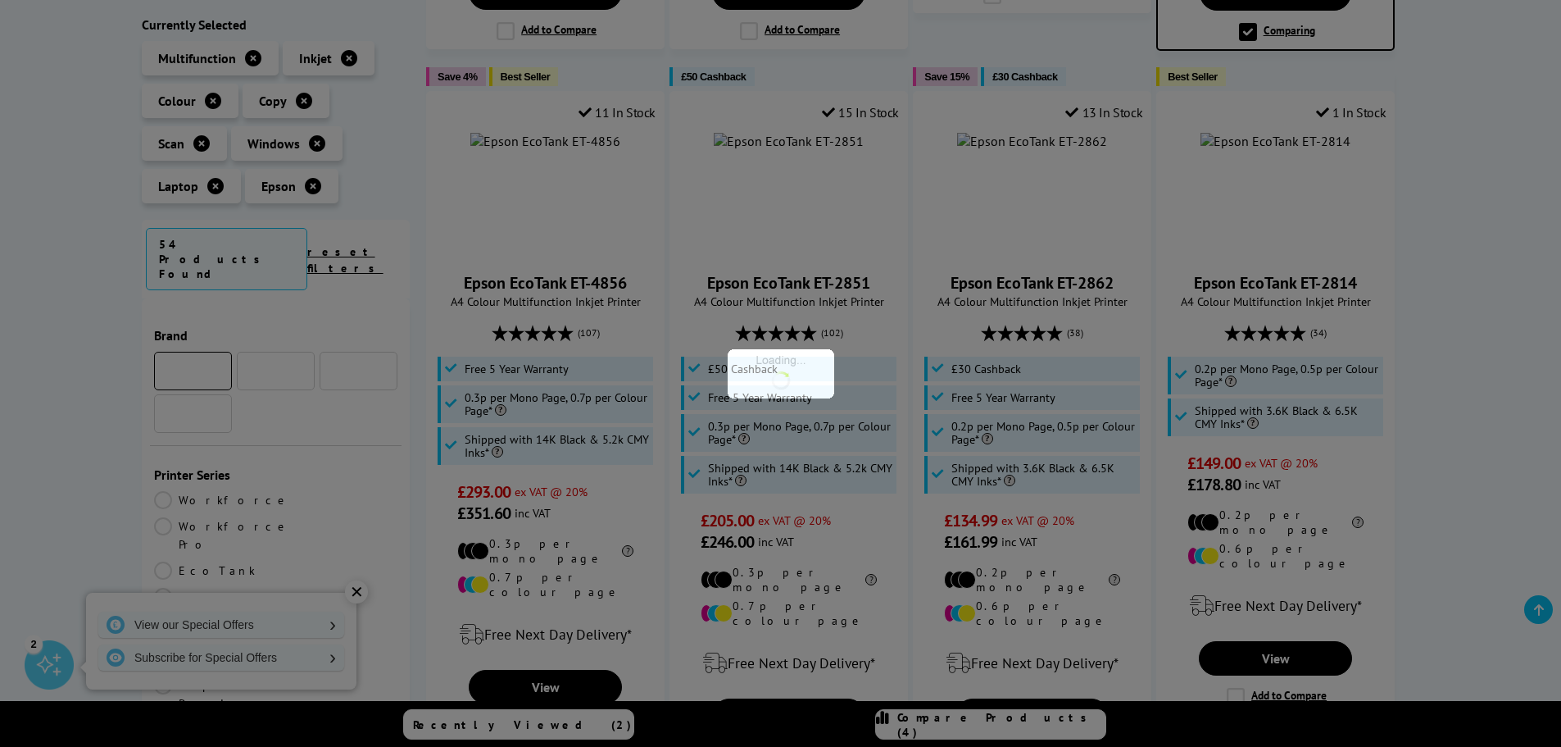
scroll to position [1229, 0]
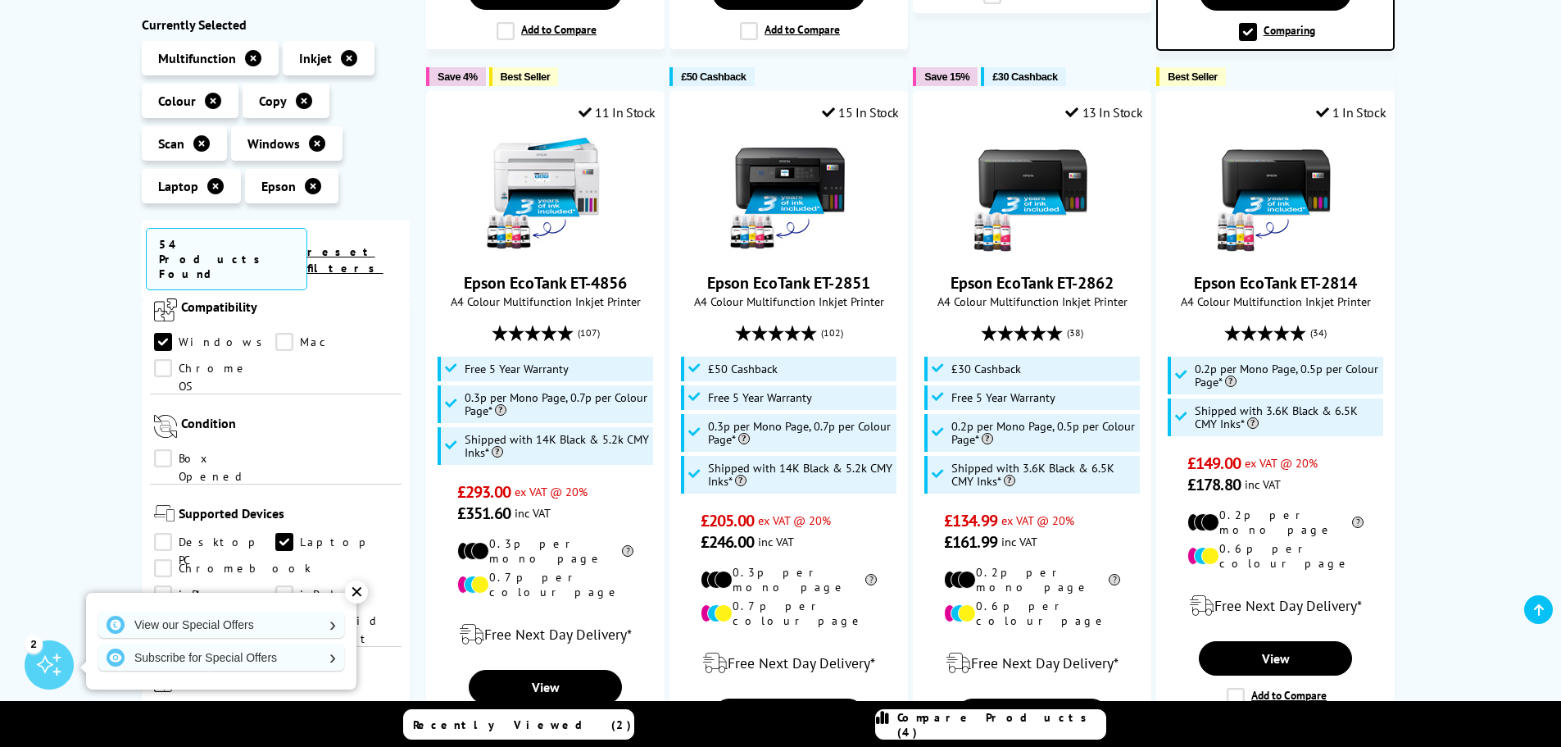
click at [276, 586] on link "iPhone" at bounding box center [215, 595] width 122 height 18
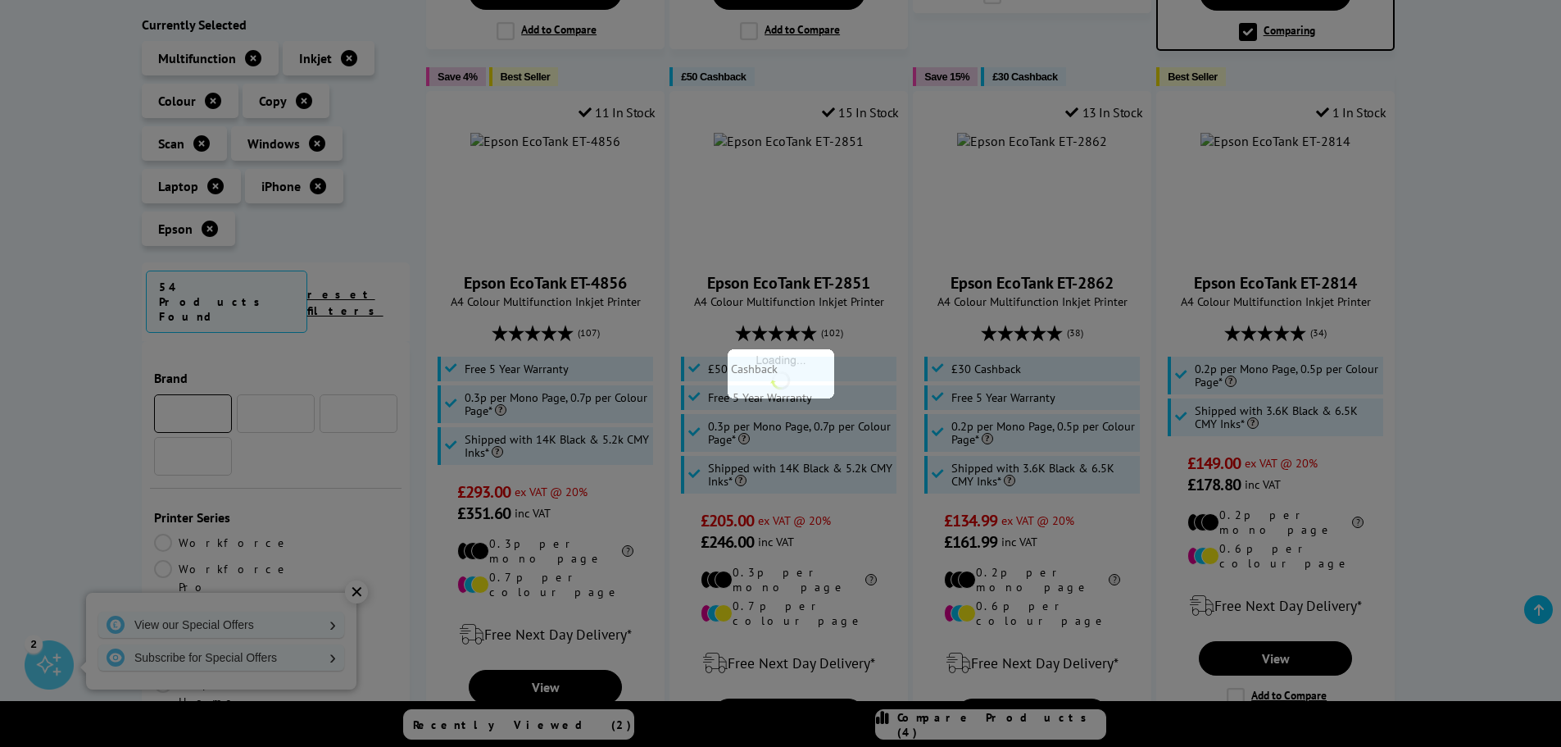
scroll to position [1229, 0]
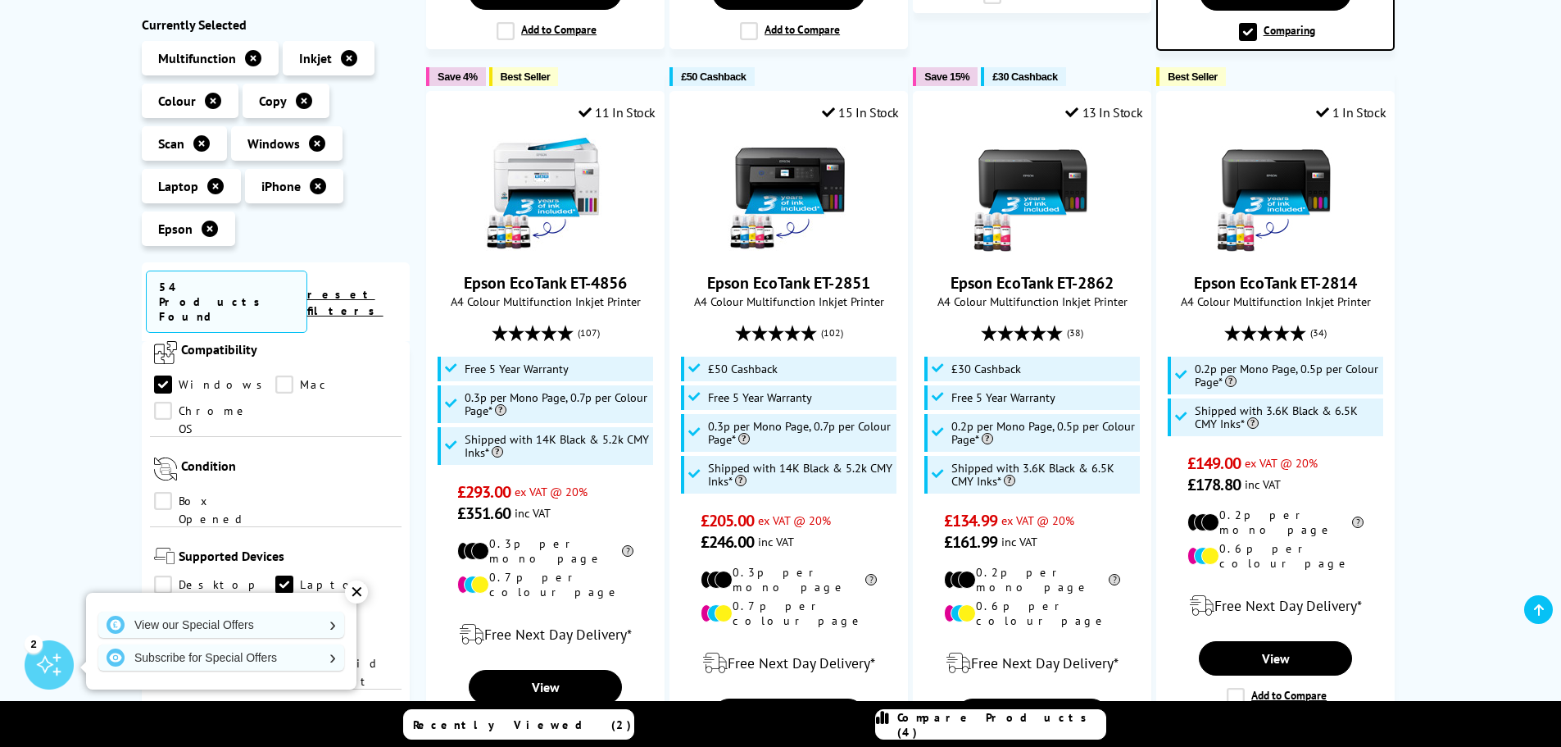
click at [275, 629] on link "iPad" at bounding box center [336, 638] width 122 height 18
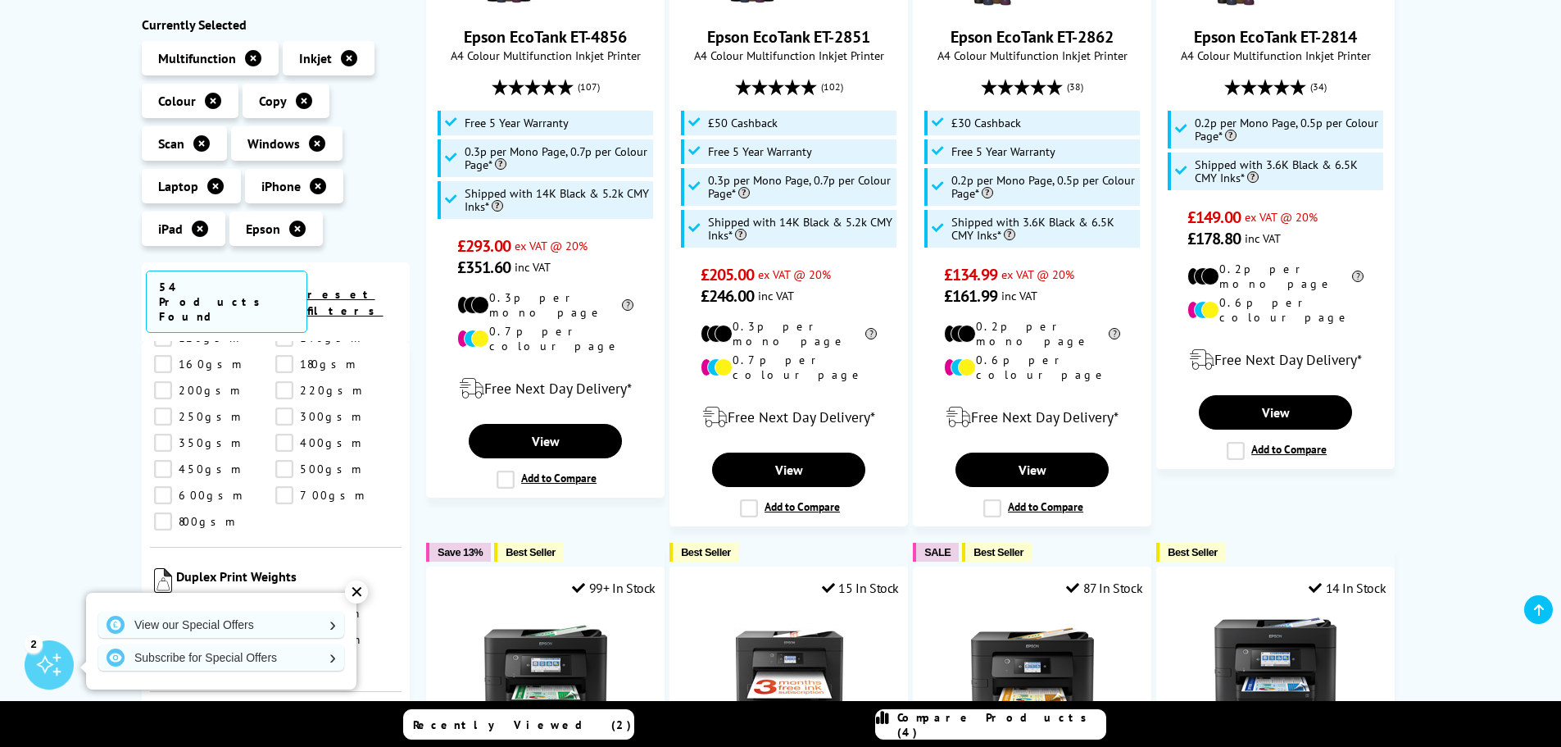
scroll to position [2232, 0]
click at [84, 525] on div "Epson Windows Laptop / iPhone / iPad Copy / Scan Colour Multifunction Inkjet Pr…" at bounding box center [780, 165] width 1561 height 2342
click at [355, 593] on div "✕" at bounding box center [356, 591] width 23 height 23
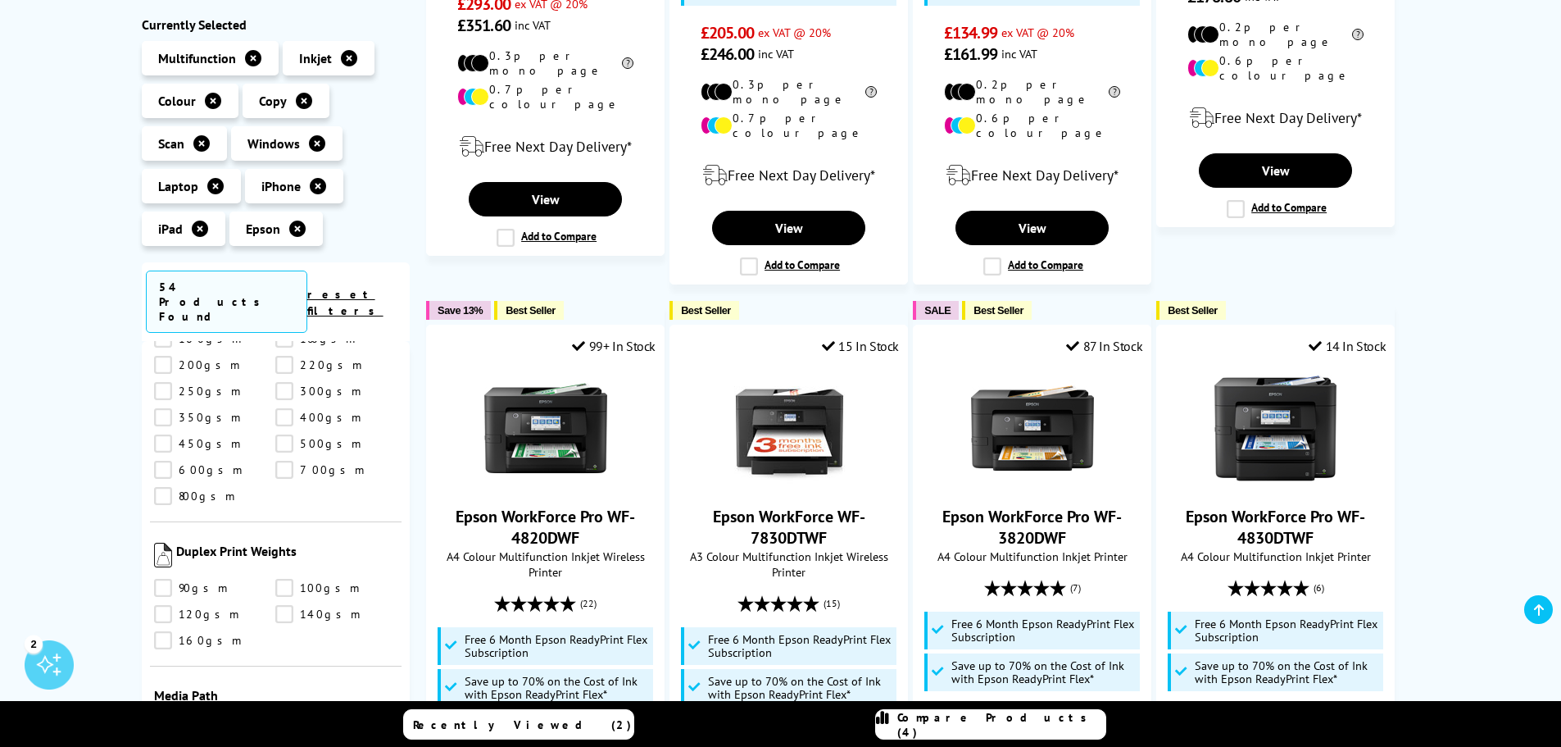
scroll to position [1475, 0]
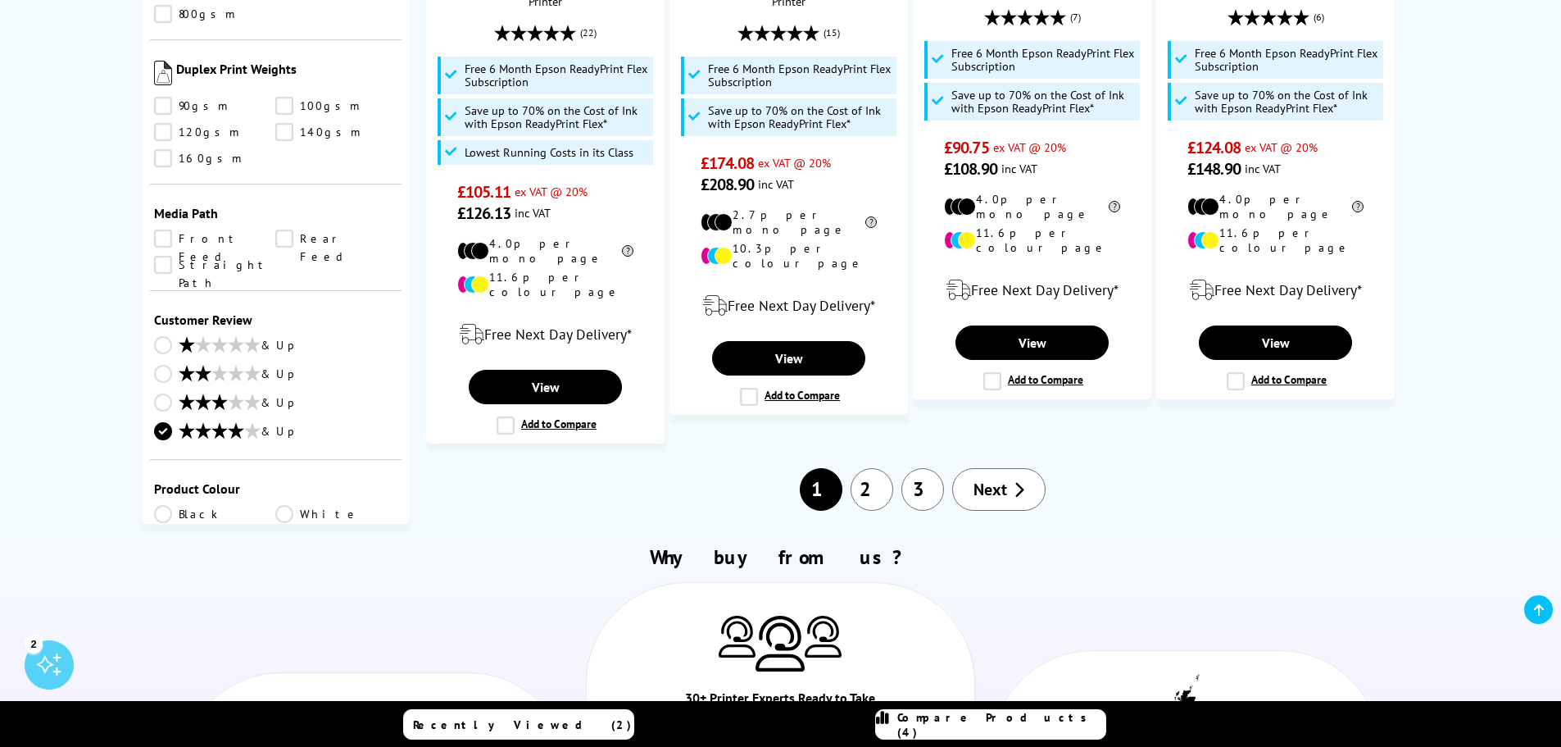
scroll to position [2131, 0]
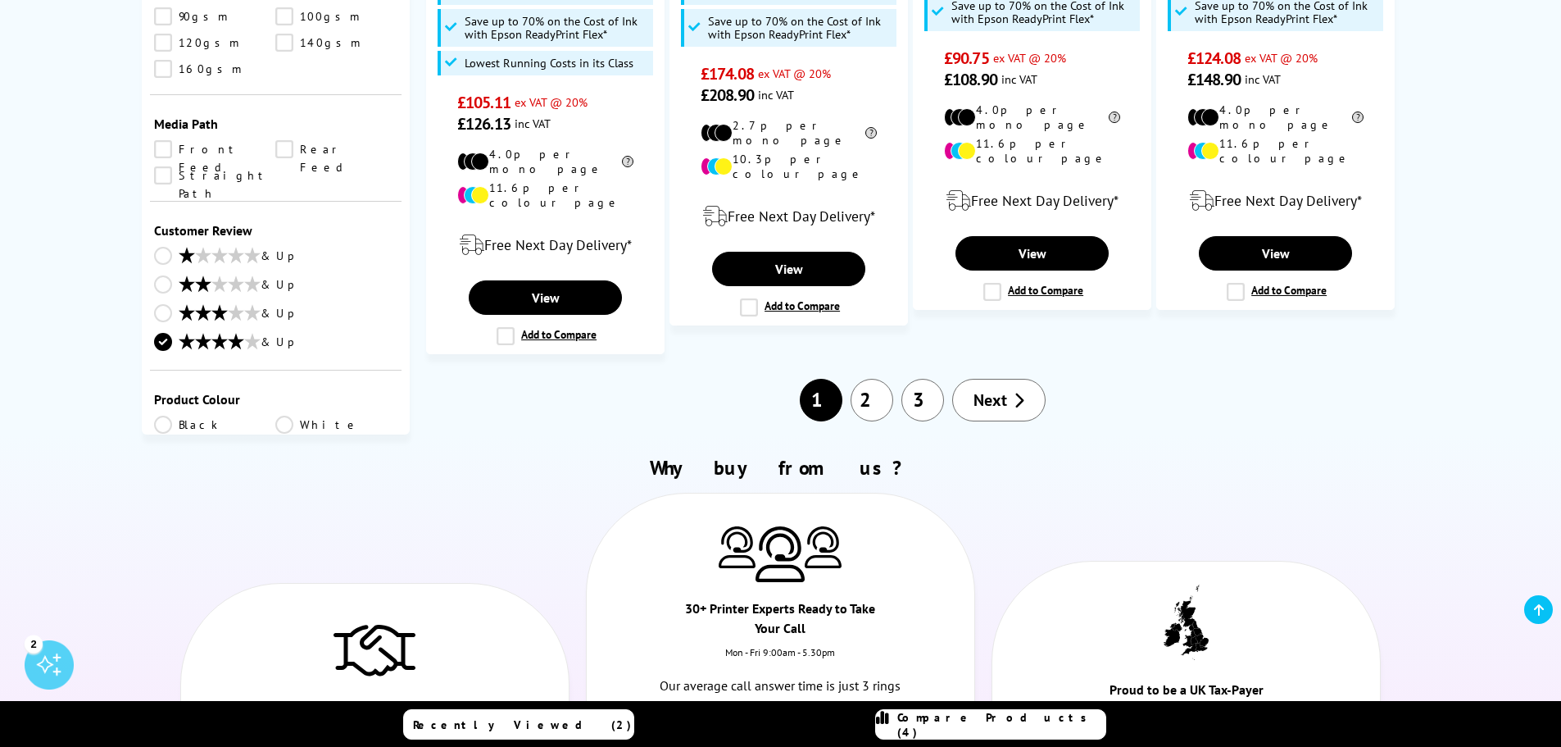
click at [869, 379] on link "2" at bounding box center [872, 400] width 43 height 43
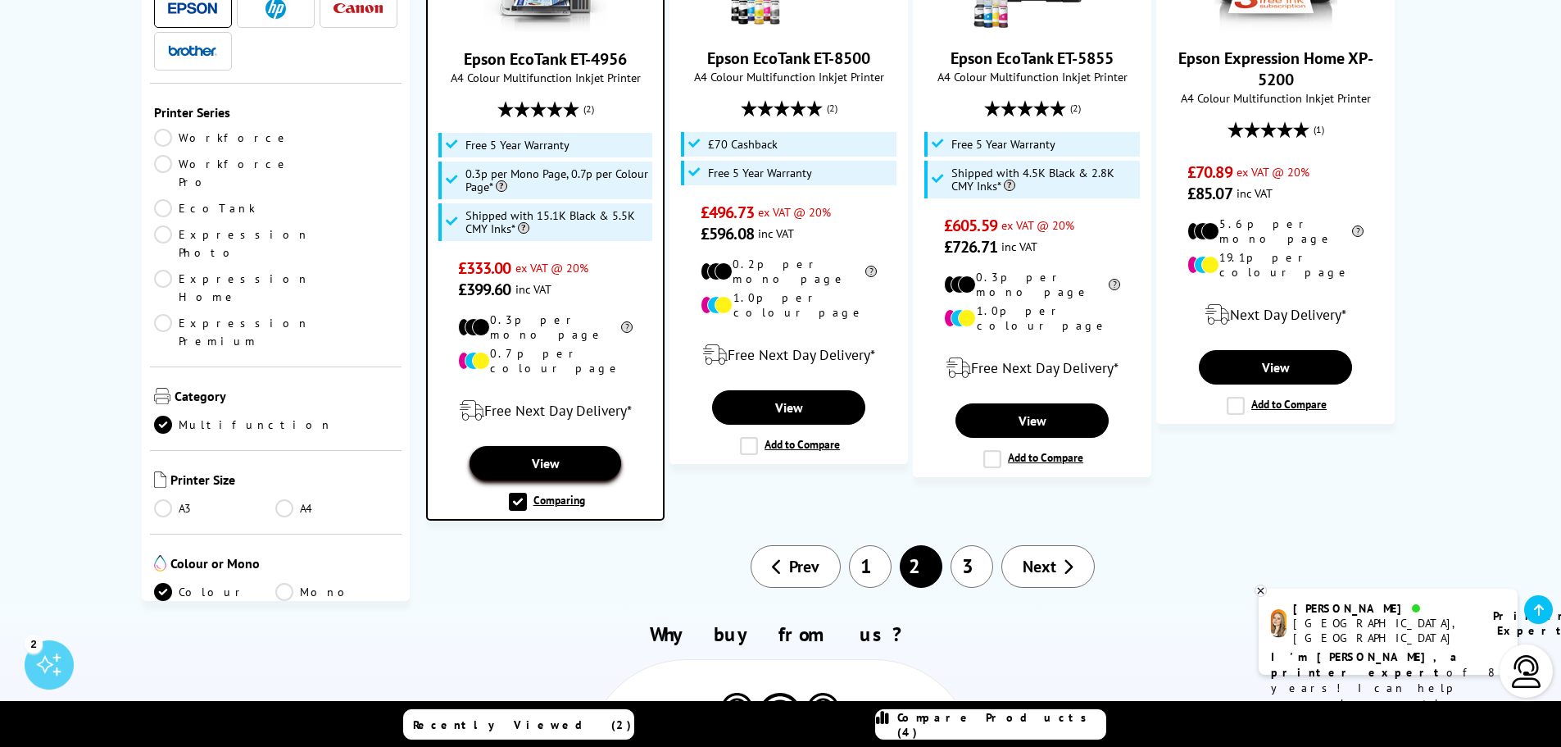
scroll to position [2049, 0]
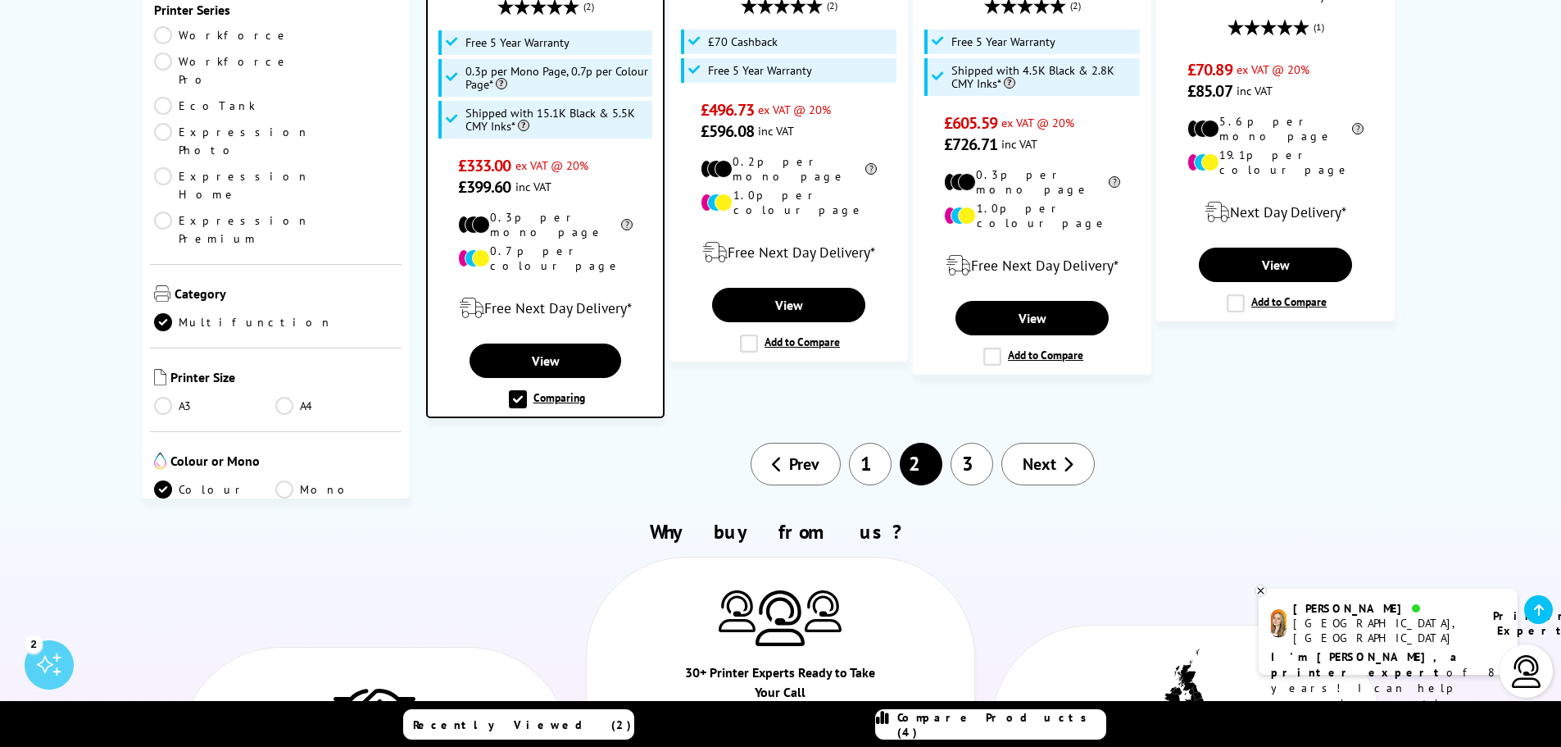
click at [976, 443] on link "3" at bounding box center [972, 464] width 43 height 43
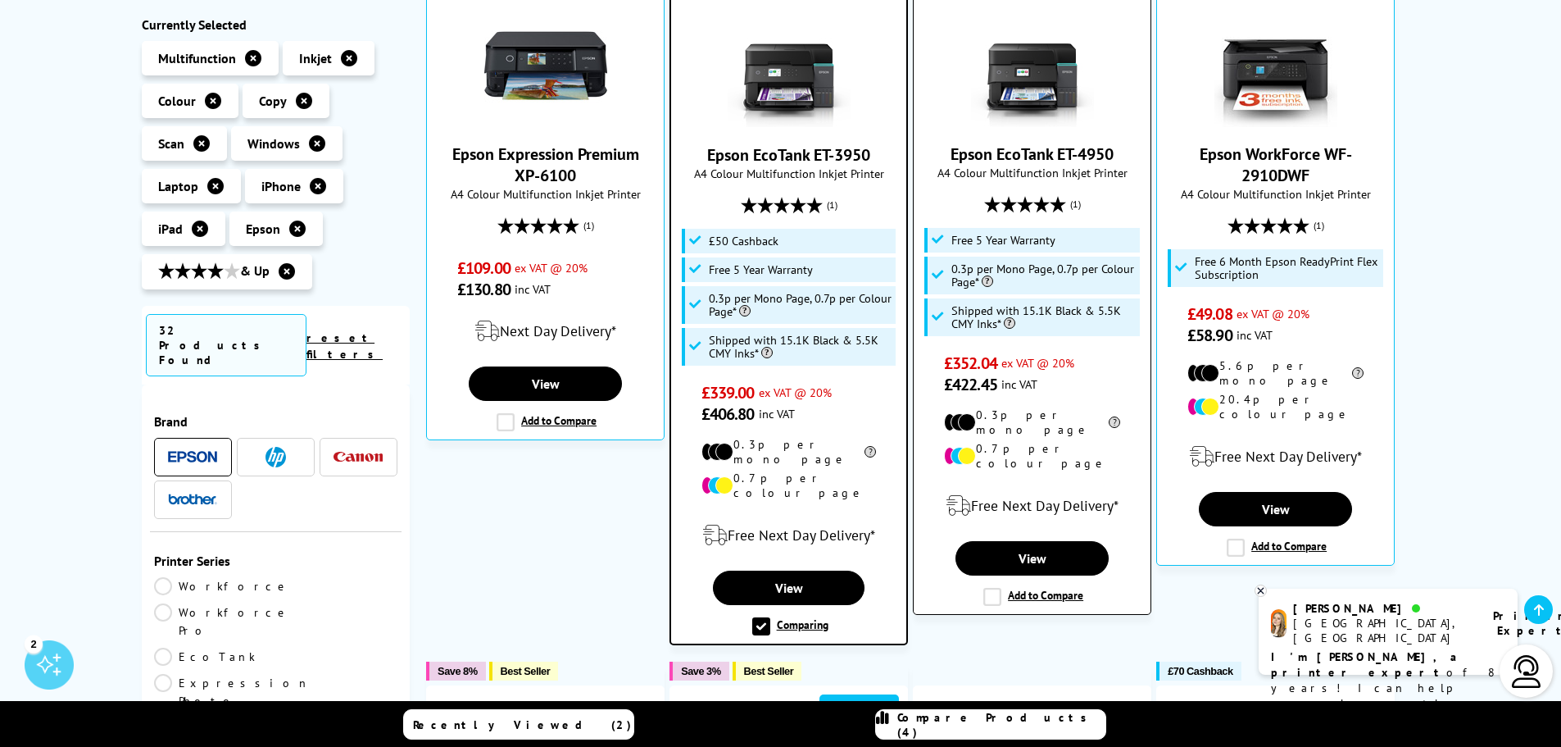
scroll to position [410, 0]
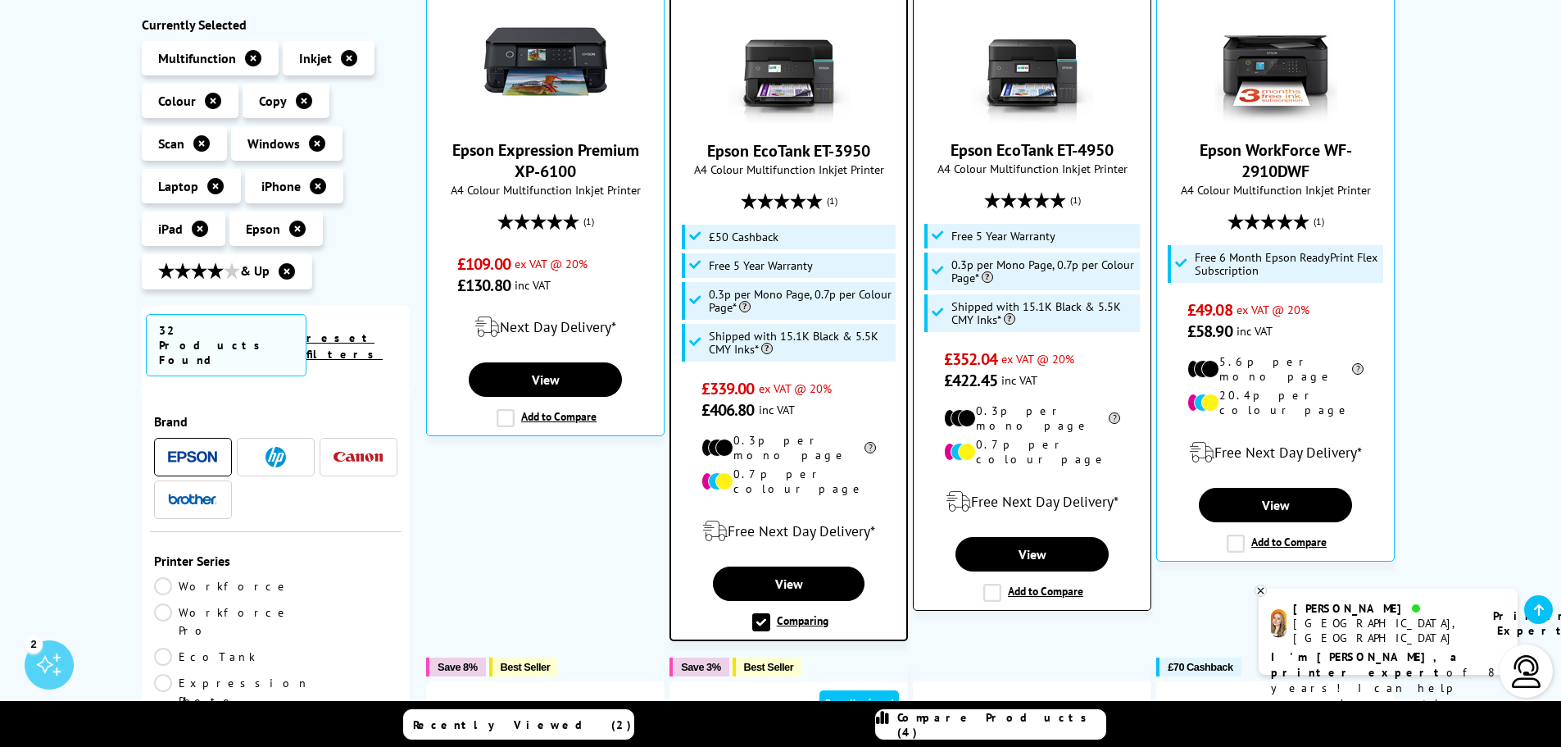
click at [991, 584] on label "Add to Compare" at bounding box center [1034, 593] width 100 height 18
click at [0, 0] on input "Add to Compare" at bounding box center [0, 0] width 0 height 0
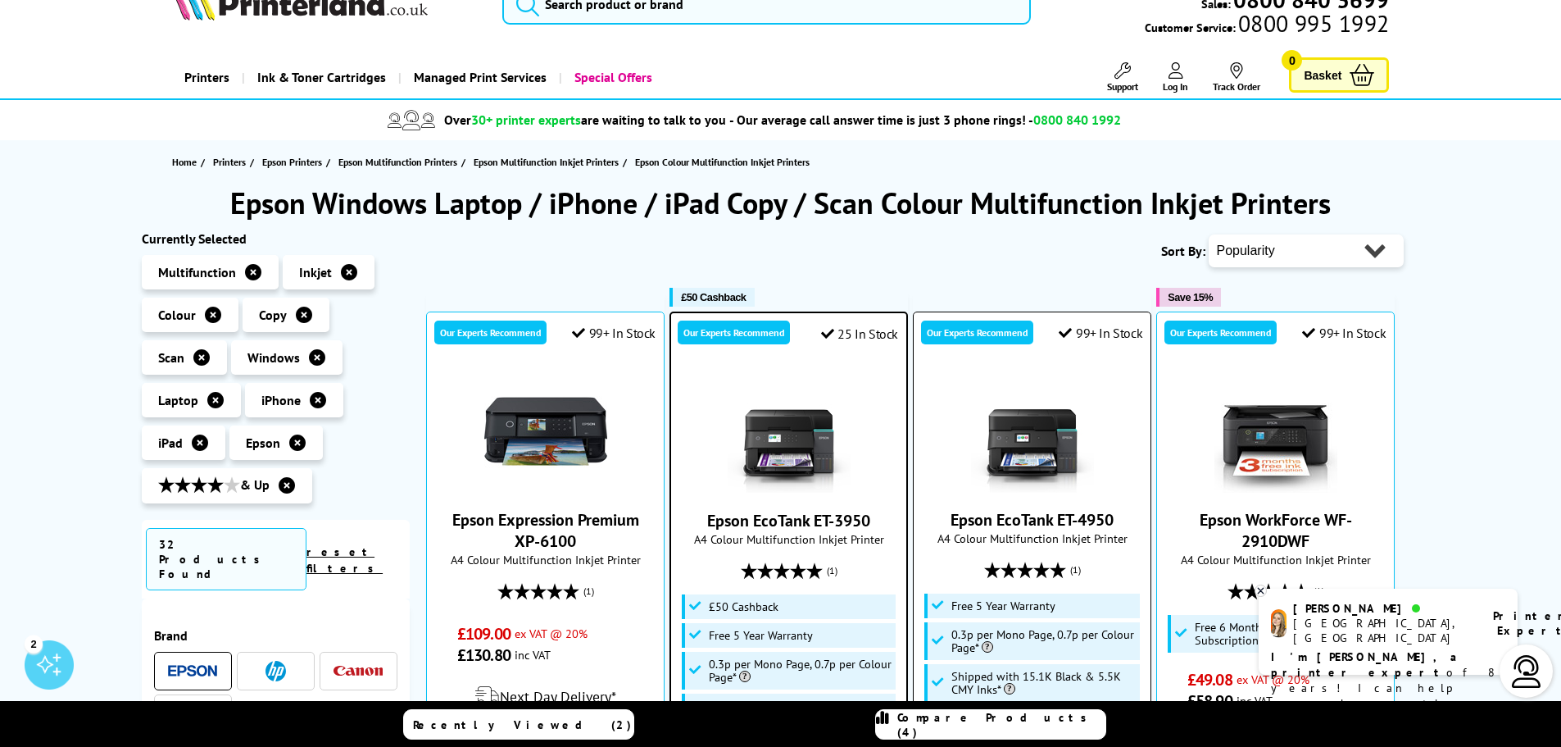
scroll to position [0, 0]
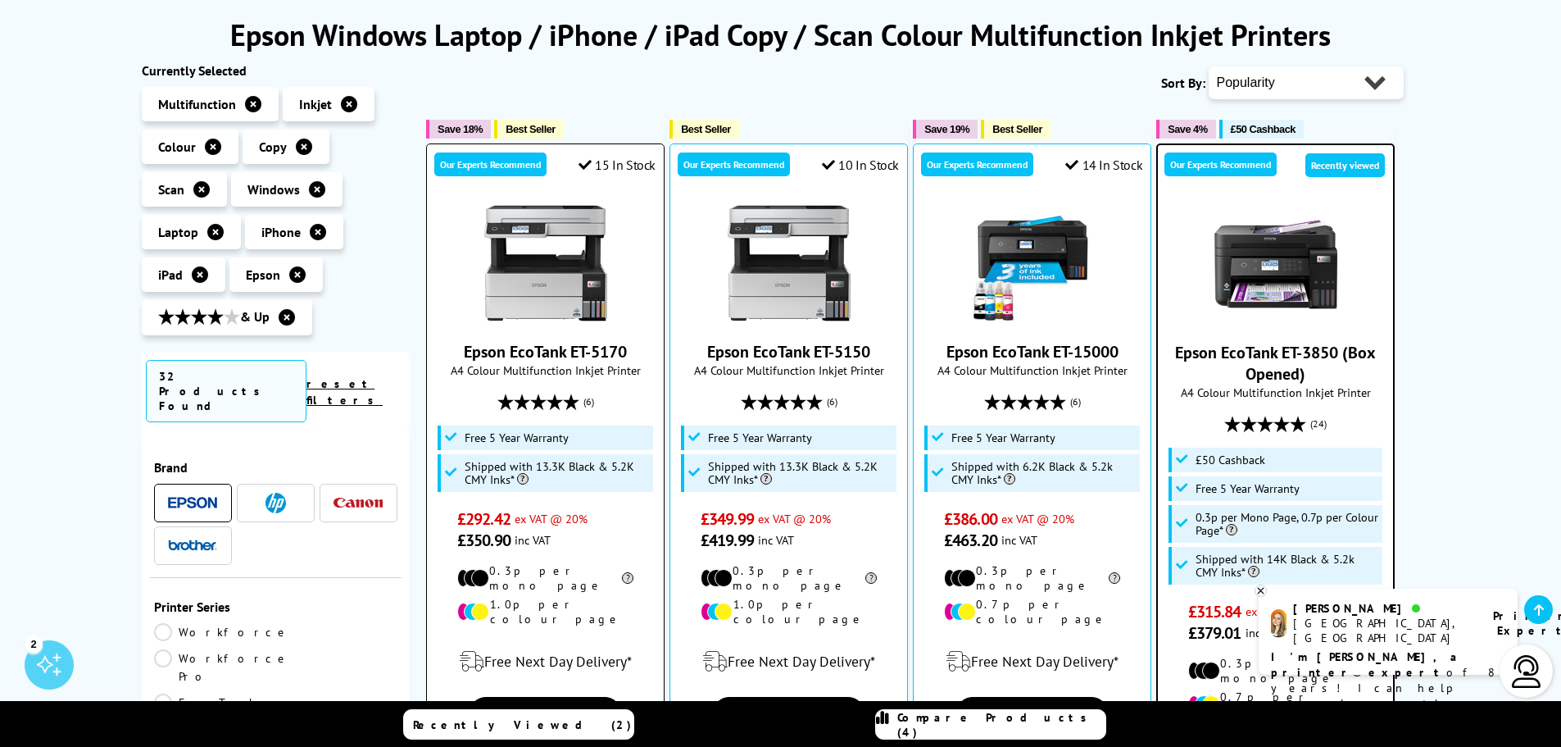
scroll to position [246, 0]
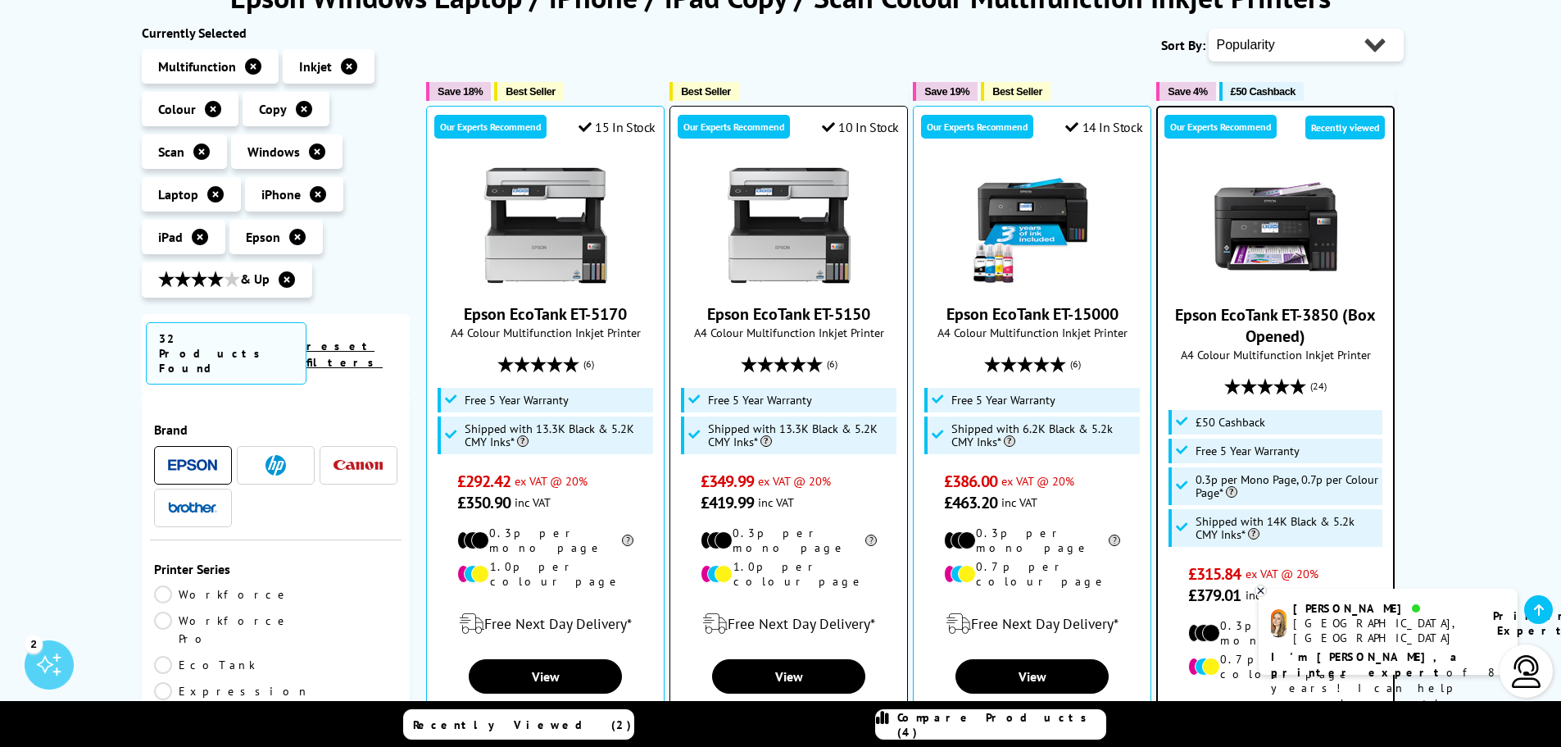
click at [747, 706] on label "Add to Compare" at bounding box center [790, 715] width 100 height 18
click at [0, 0] on input "Add to Compare" at bounding box center [0, 0] width 0 height 0
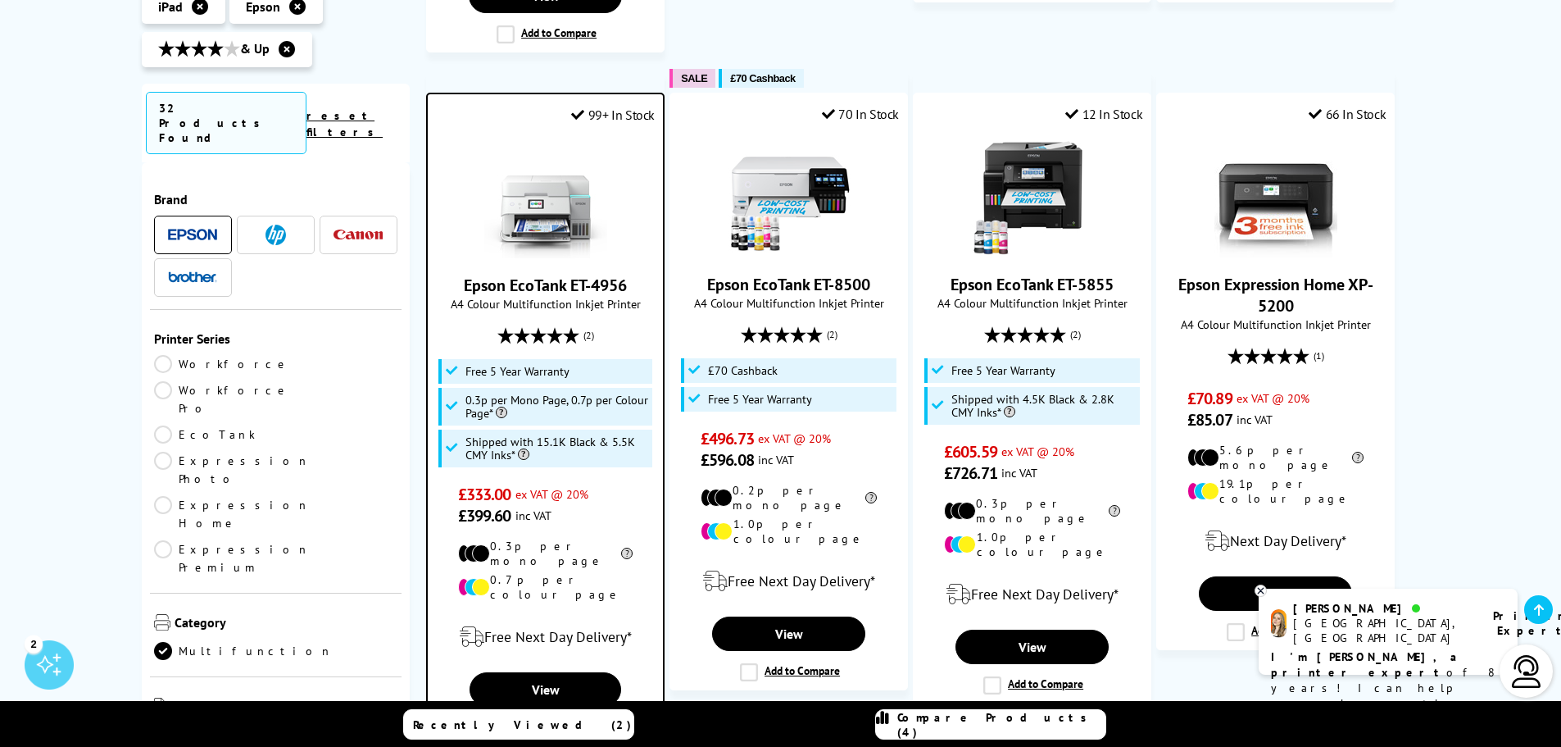
scroll to position [1721, 0]
click at [166, 425] on link "EcoTank" at bounding box center [215, 434] width 122 height 18
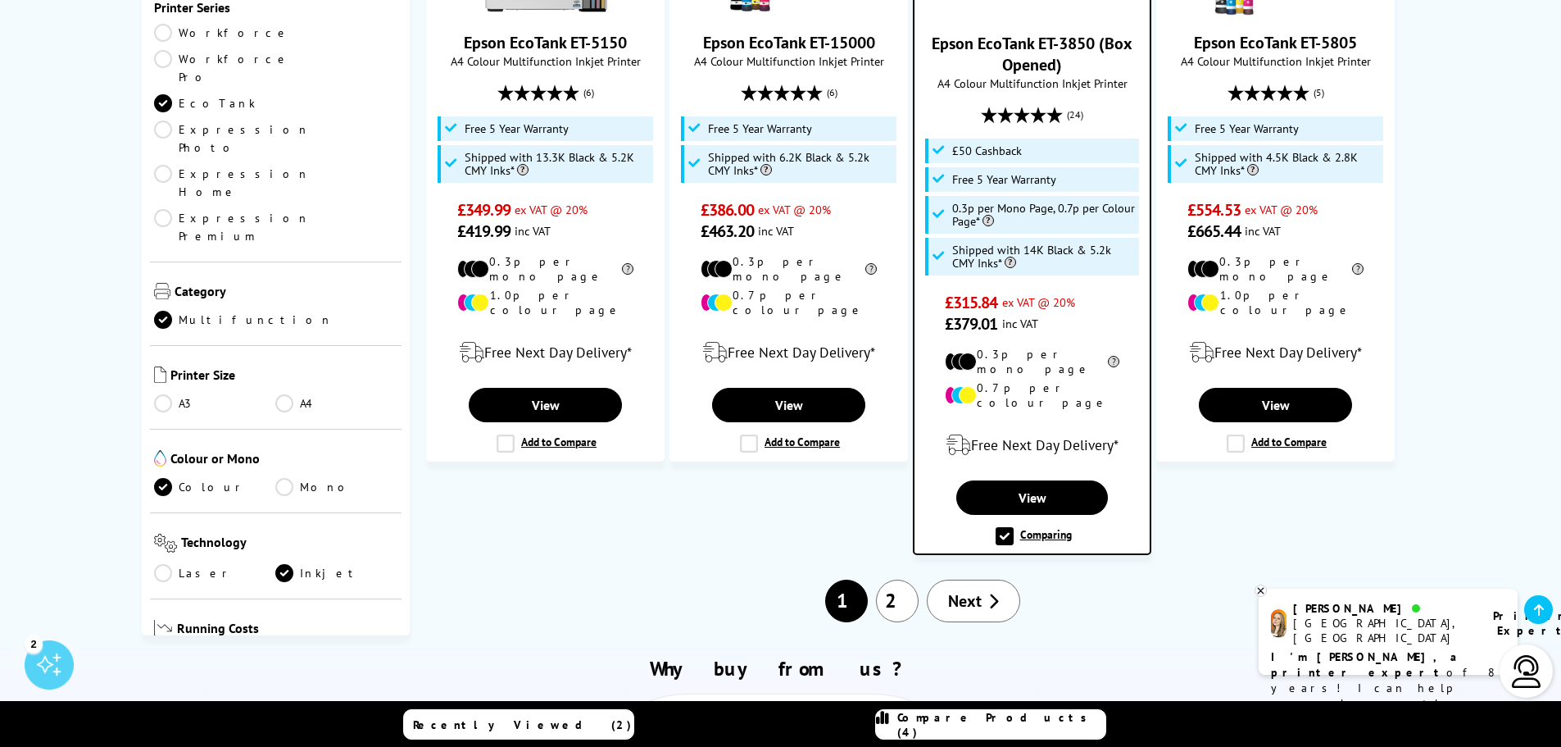
scroll to position [2049, 0]
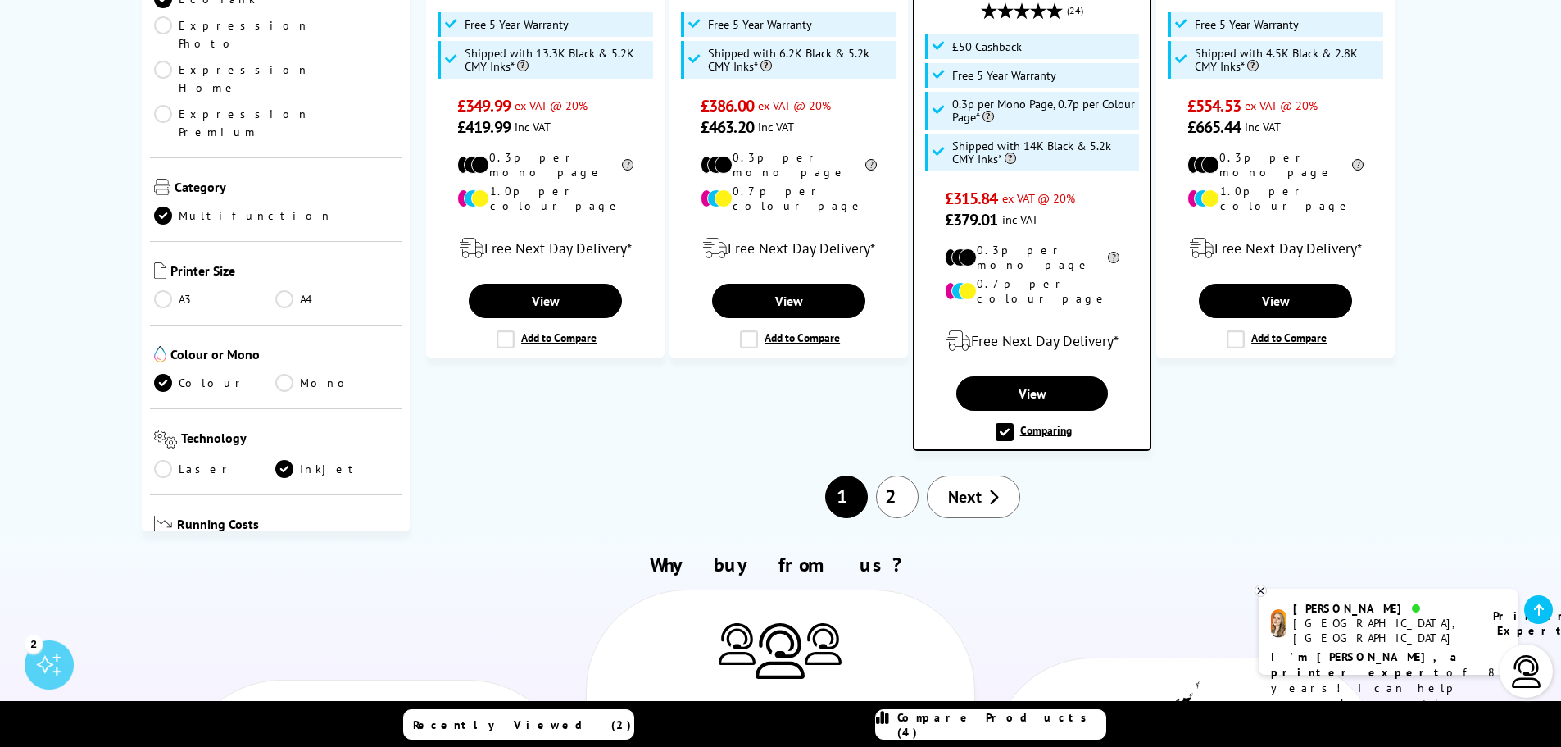
click at [893, 475] on link "2" at bounding box center [897, 496] width 43 height 43
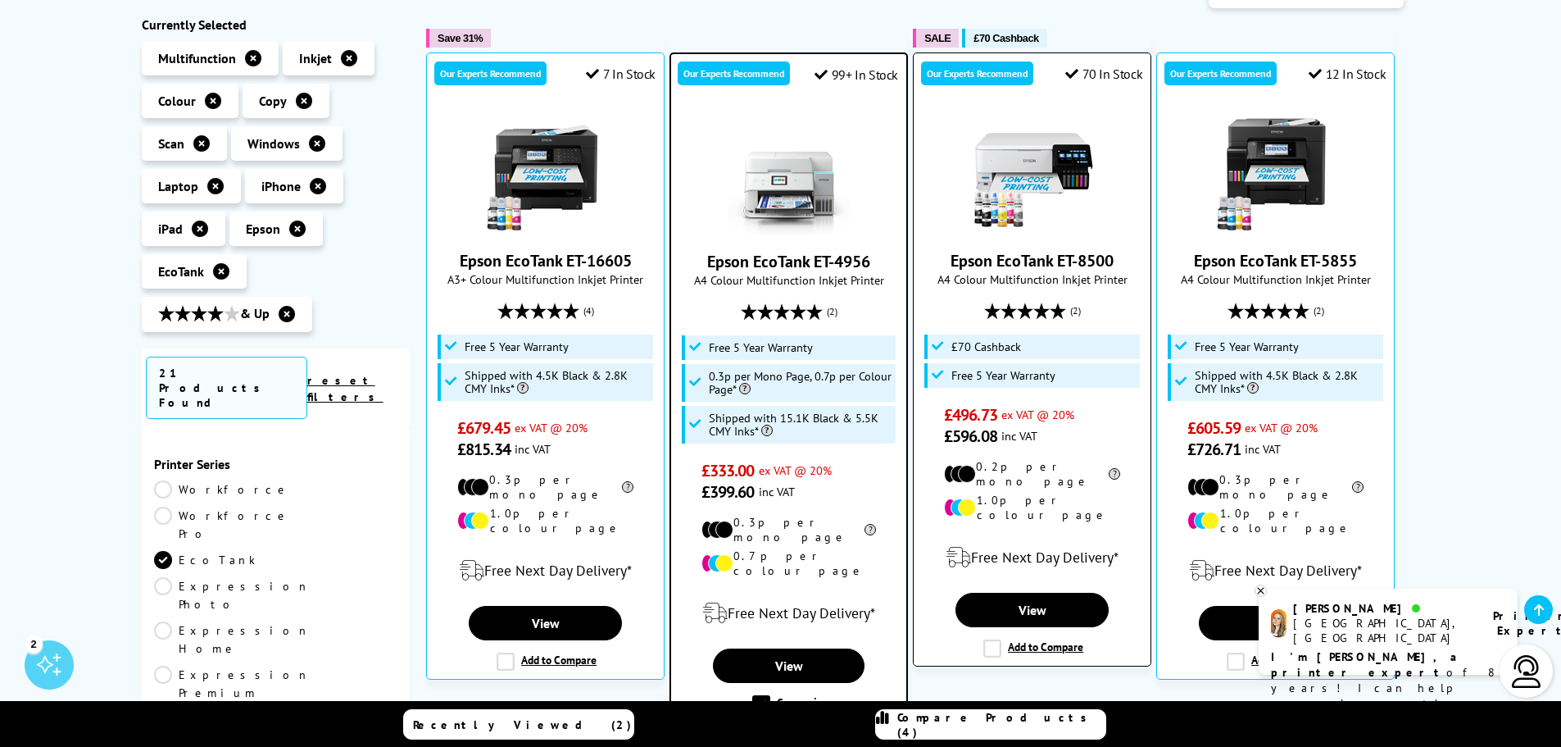
scroll to position [328, 0]
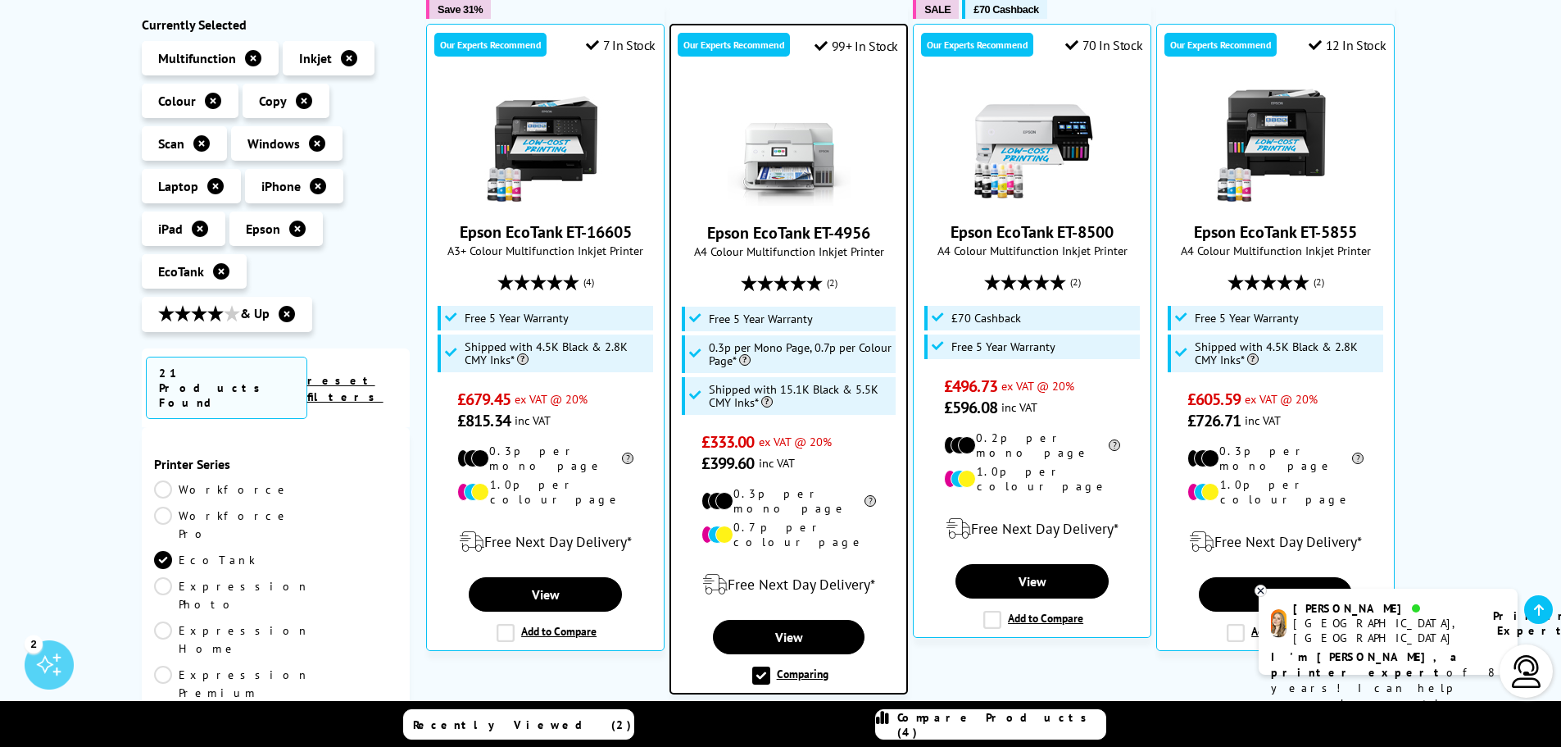
click at [764, 666] on label "Comparing" at bounding box center [790, 675] width 76 height 18
click at [0, 0] on input "Comparing" at bounding box center [0, 0] width 0 height 0
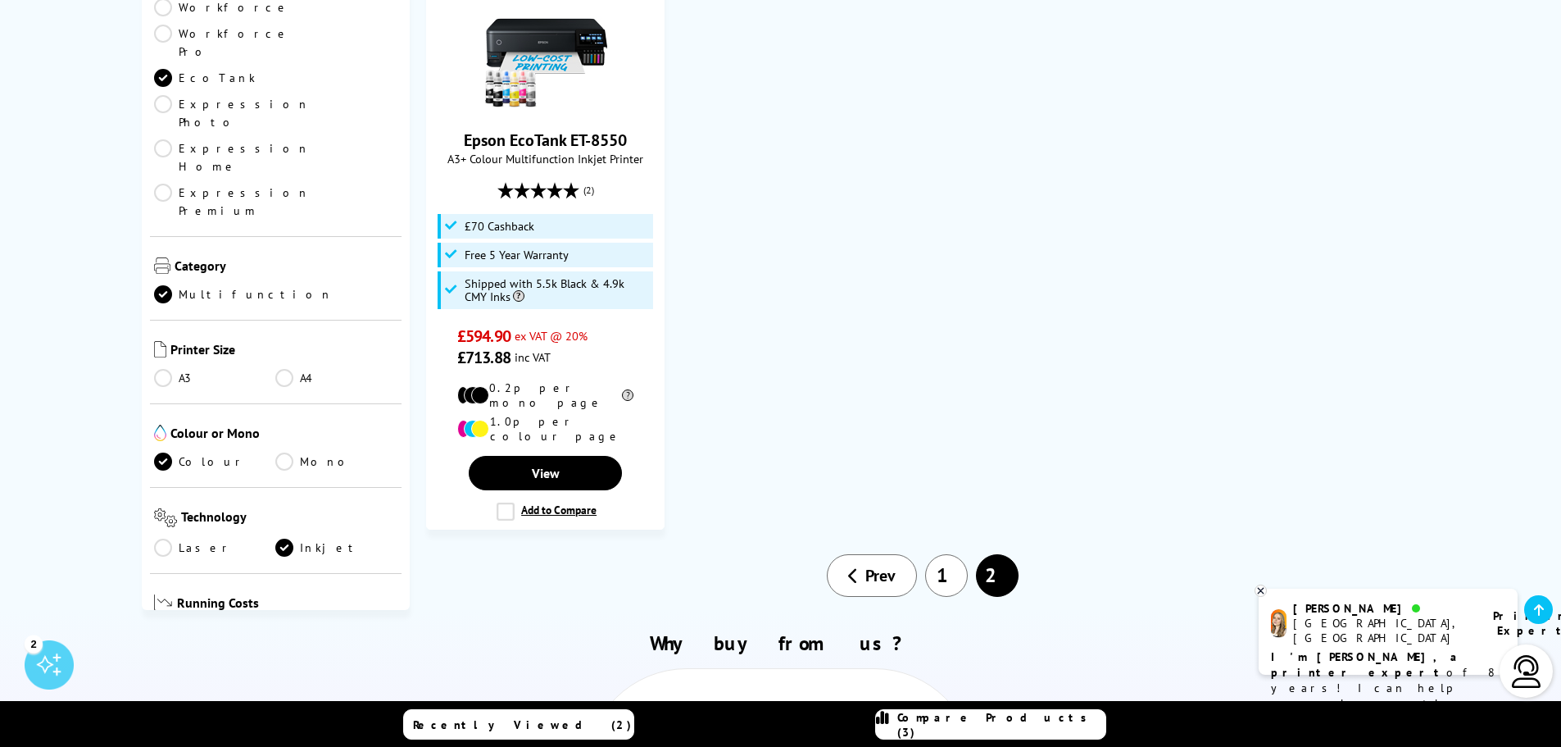
scroll to position [1885, 0]
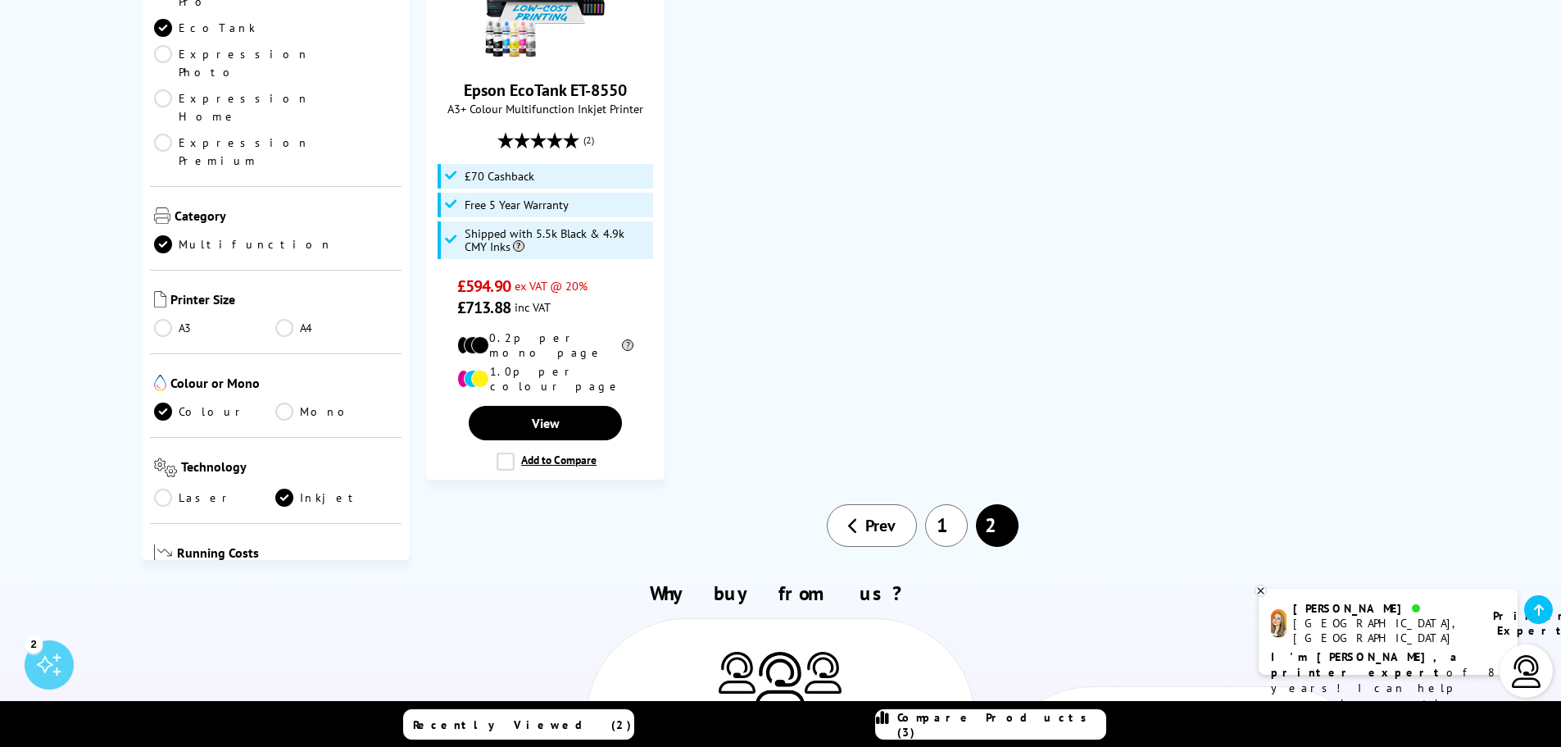
click at [947, 504] on link "1" at bounding box center [946, 525] width 43 height 43
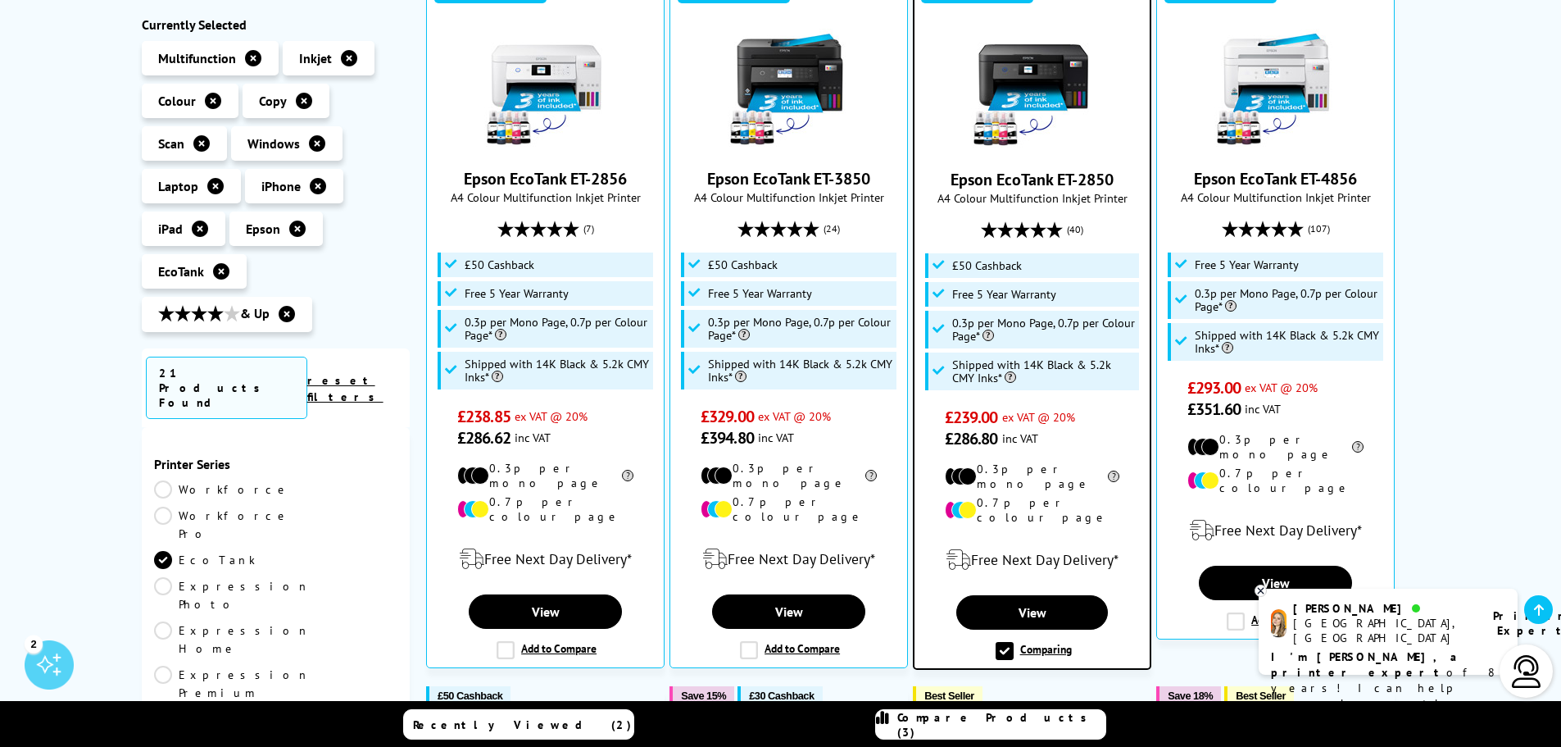
scroll to position [410, 0]
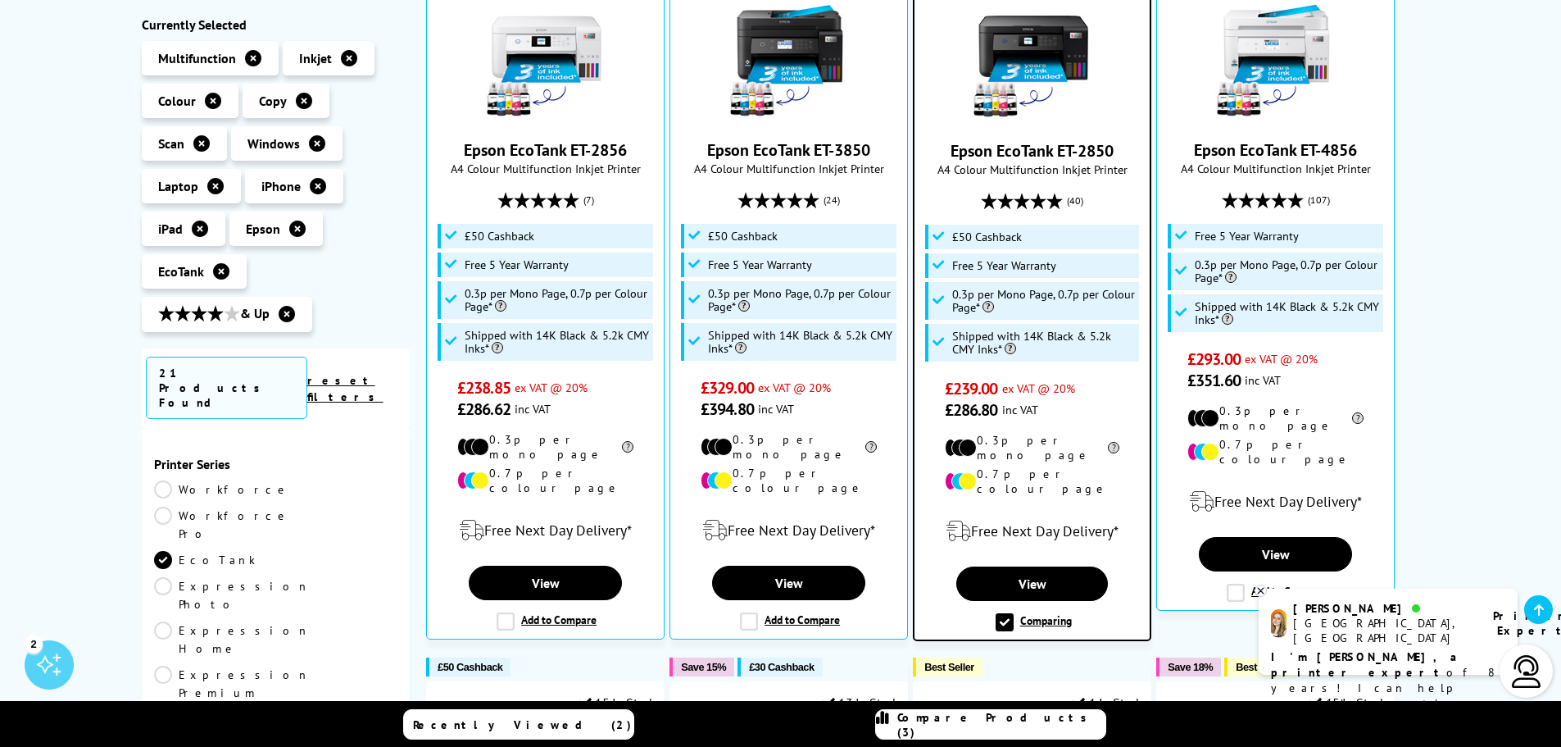
click at [1005, 613] on label "Comparing" at bounding box center [1034, 622] width 76 height 18
click at [0, 0] on input "Comparing" at bounding box center [0, 0] width 0 height 0
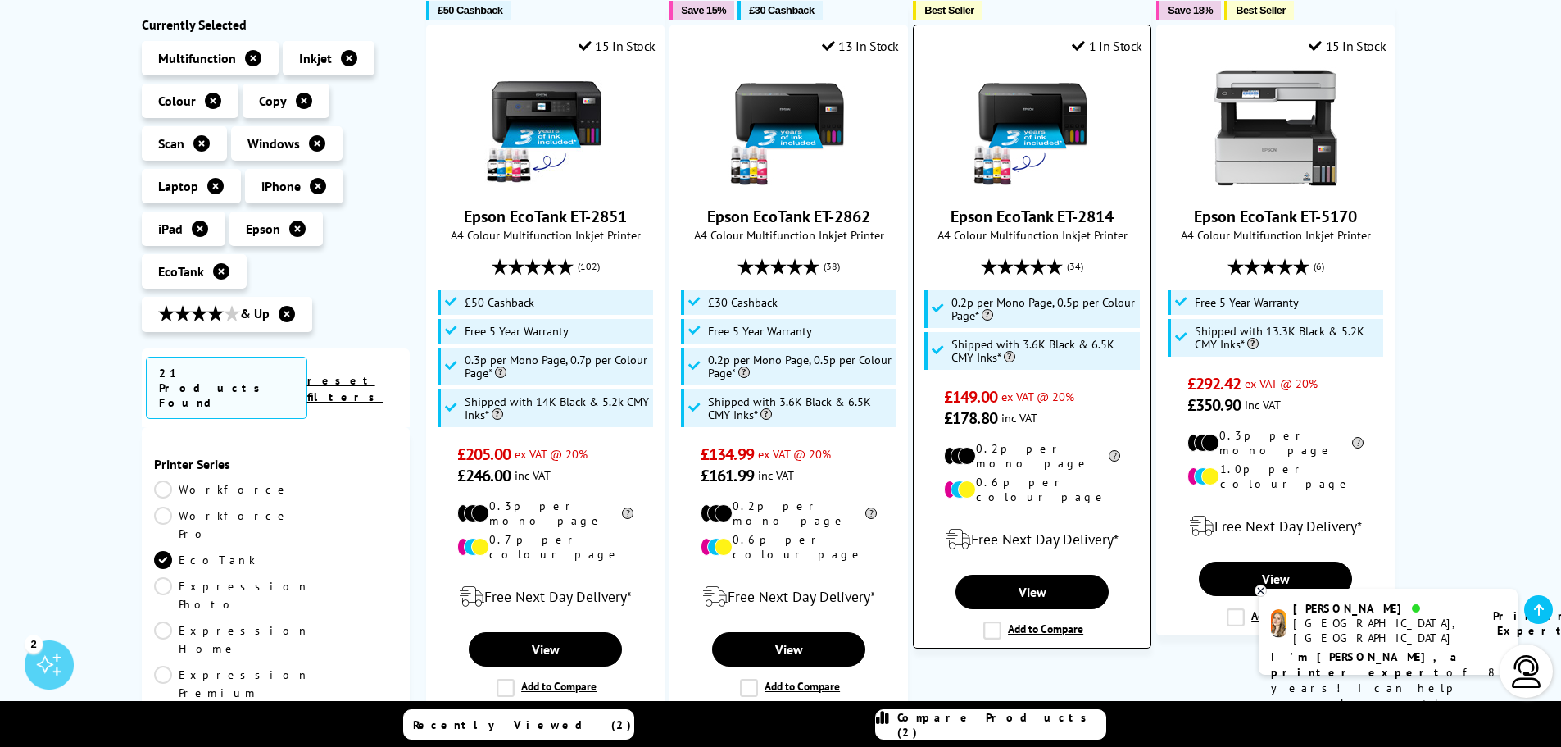
scroll to position [1065, 0]
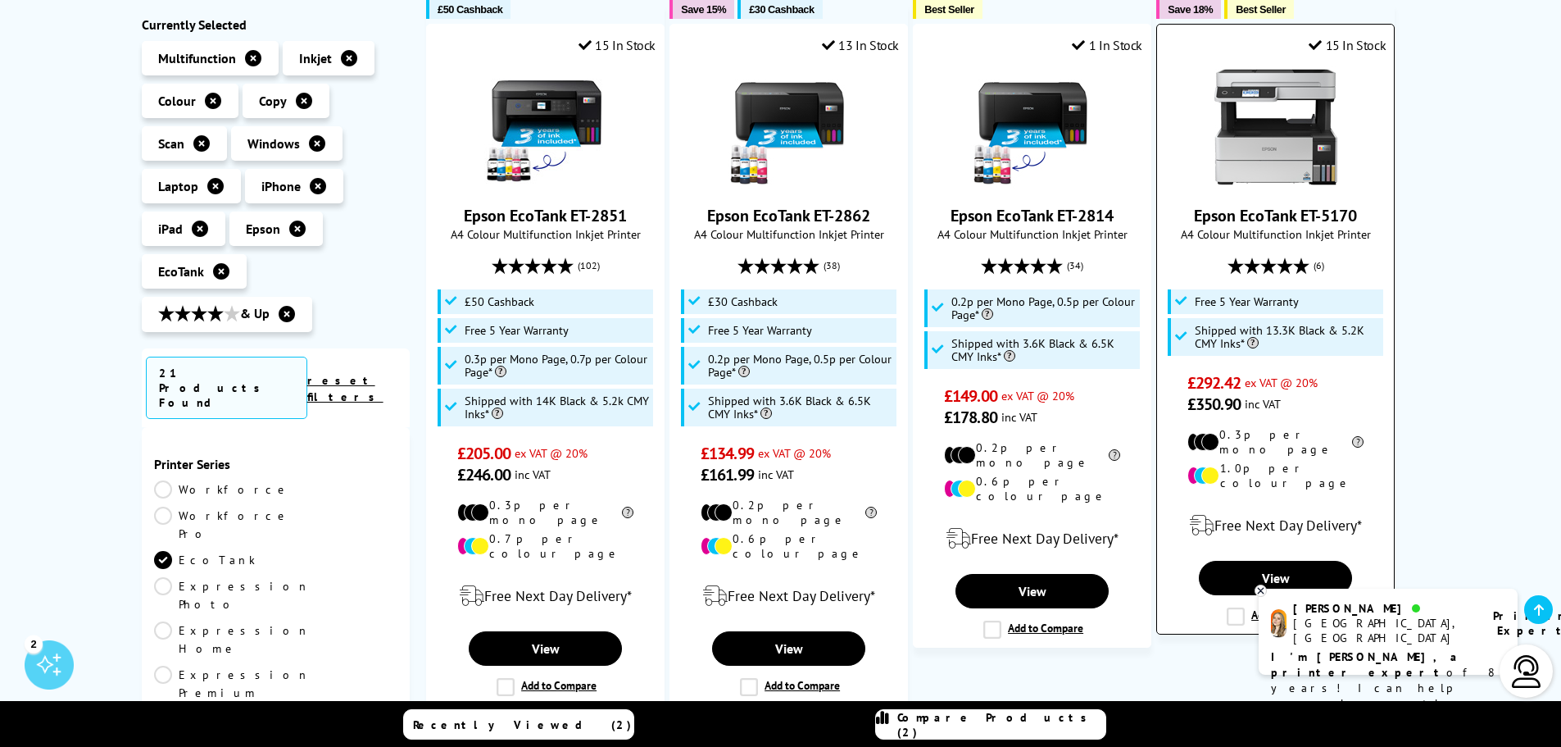
click at [1234, 607] on label "Add to Compare" at bounding box center [1277, 616] width 100 height 18
click at [0, 0] on input "Add to Compare" at bounding box center [0, 0] width 0 height 0
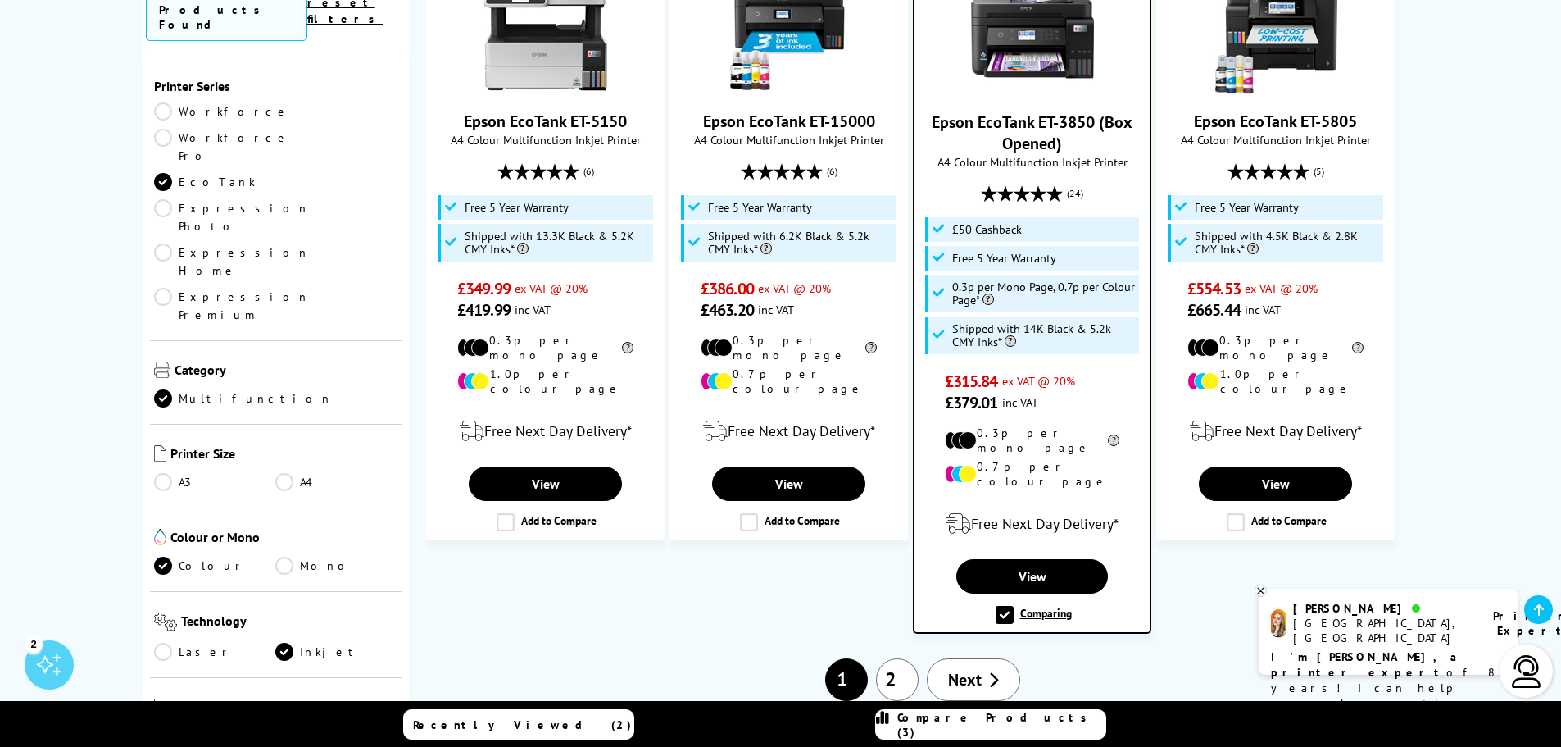
scroll to position [1885, 0]
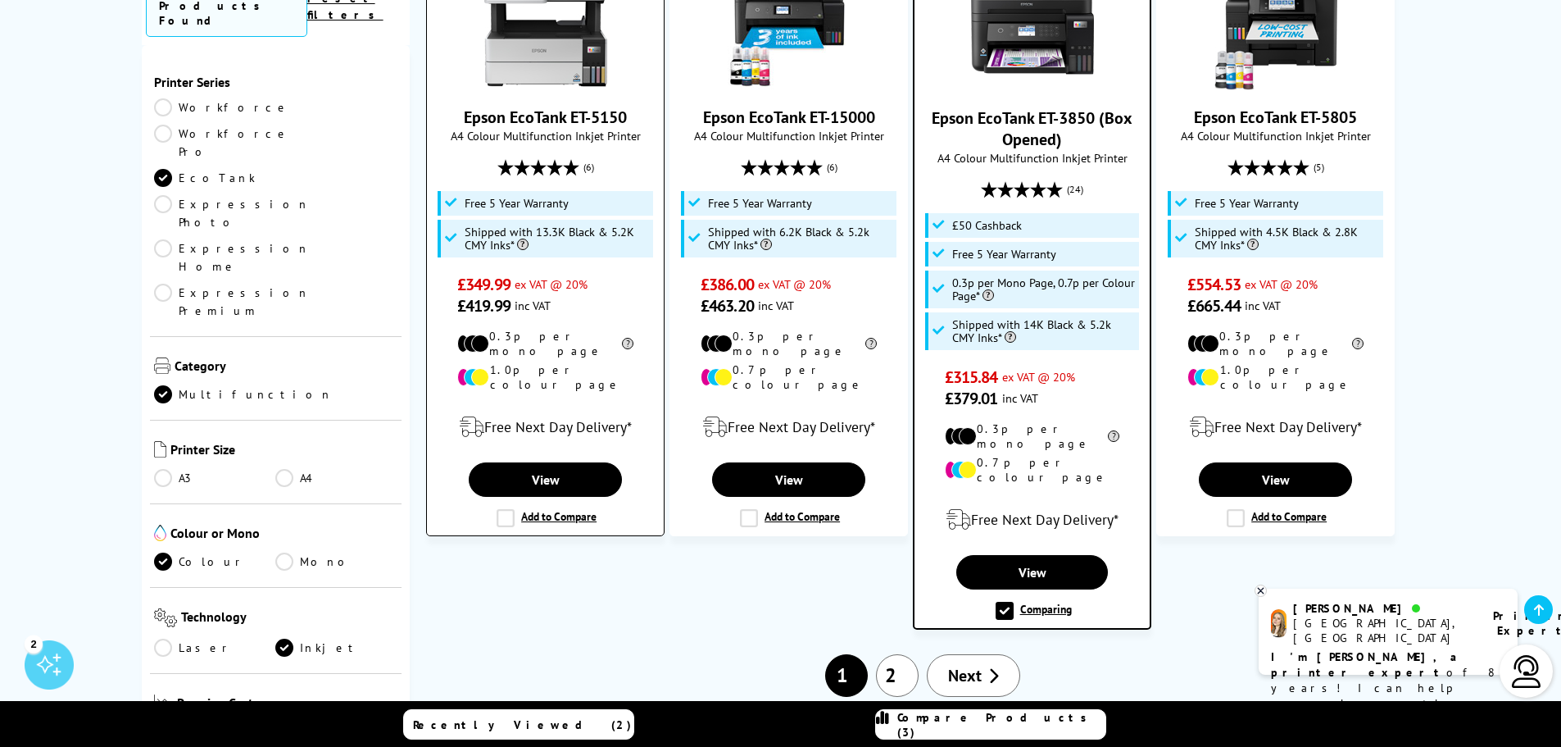
click at [503, 509] on label "Add to Compare" at bounding box center [547, 518] width 100 height 18
click at [0, 0] on input "Add to Compare" at bounding box center [0, 0] width 0 height 0
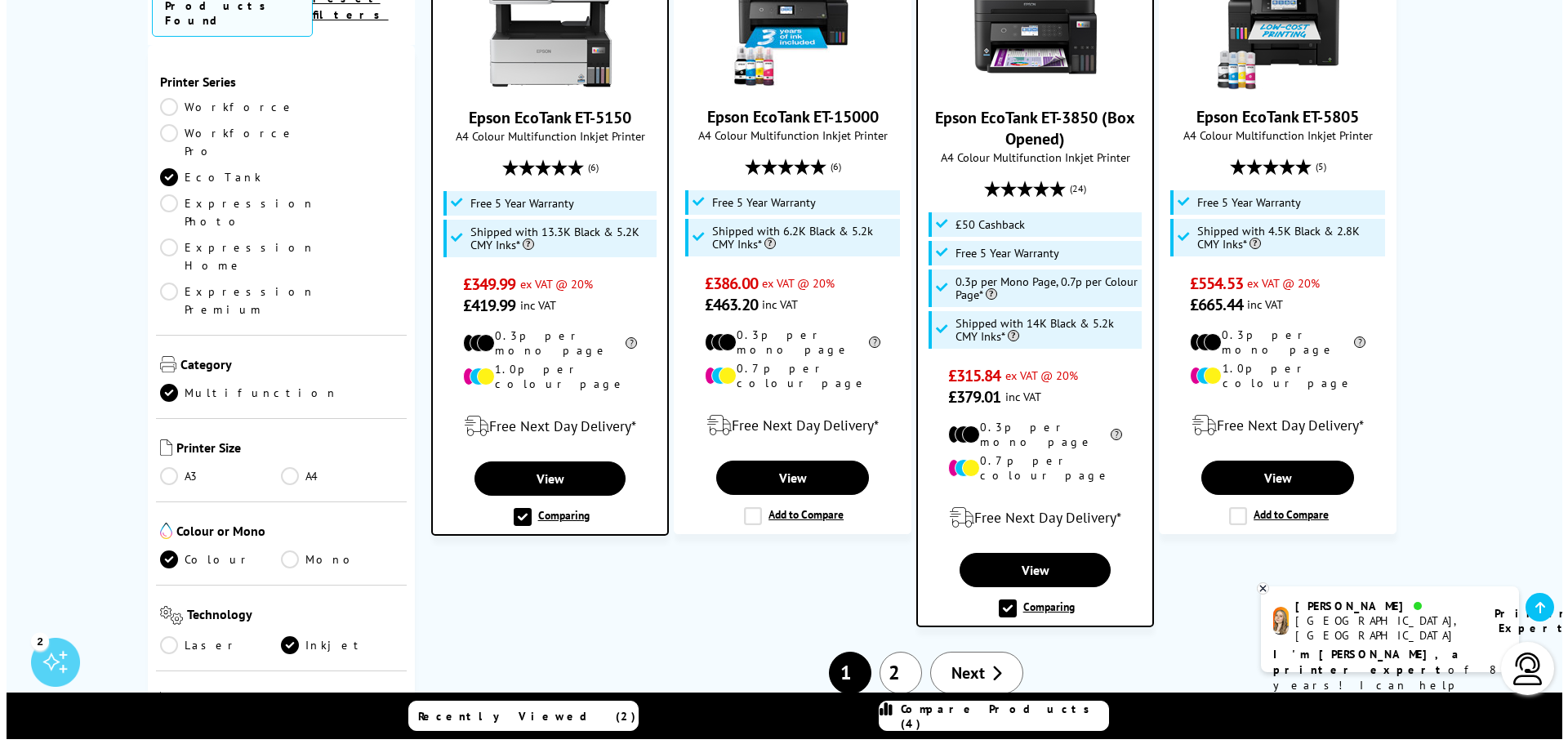
scroll to position [1878, 0]
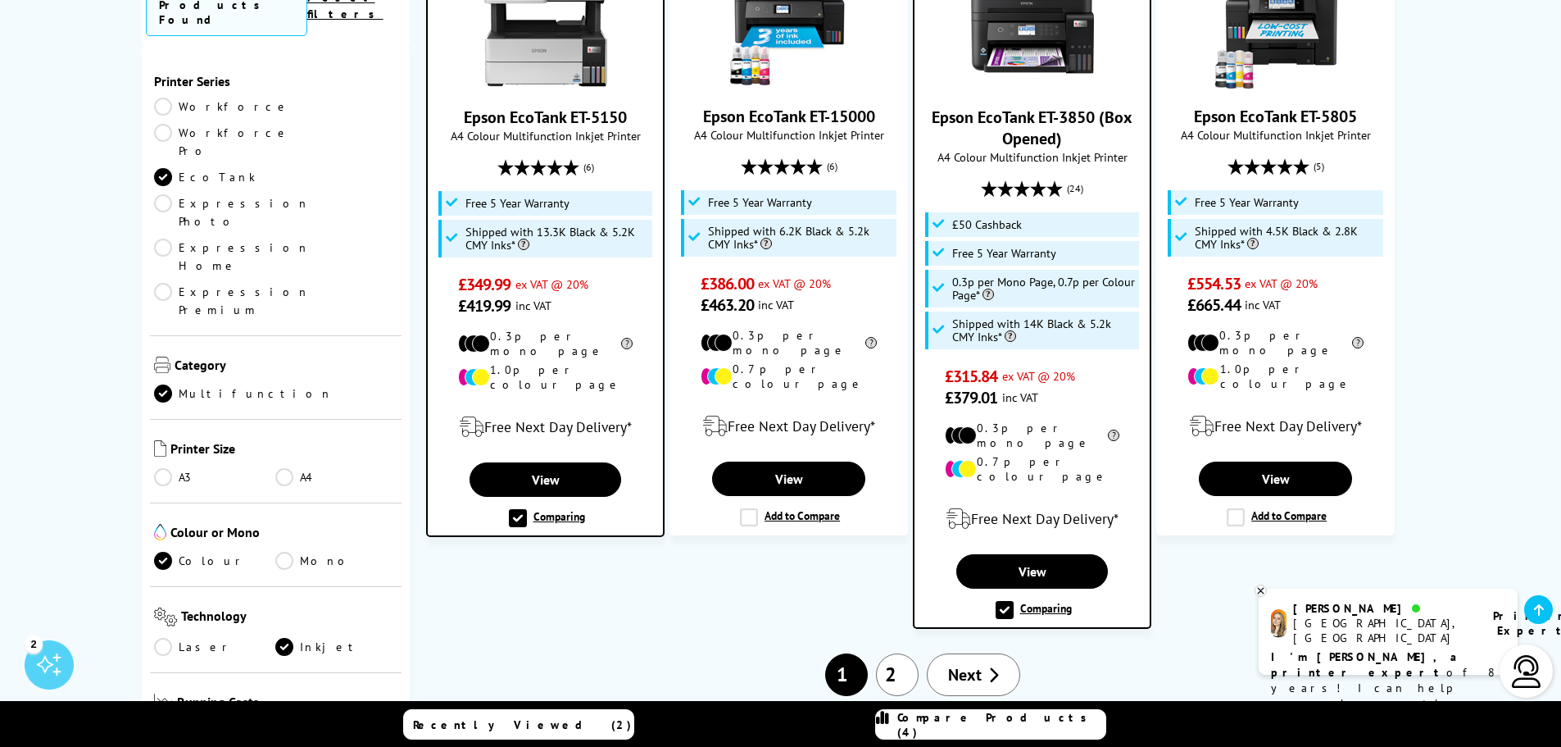
click at [983, 724] on span "Compare Products (4)" at bounding box center [1001, 725] width 208 height 30
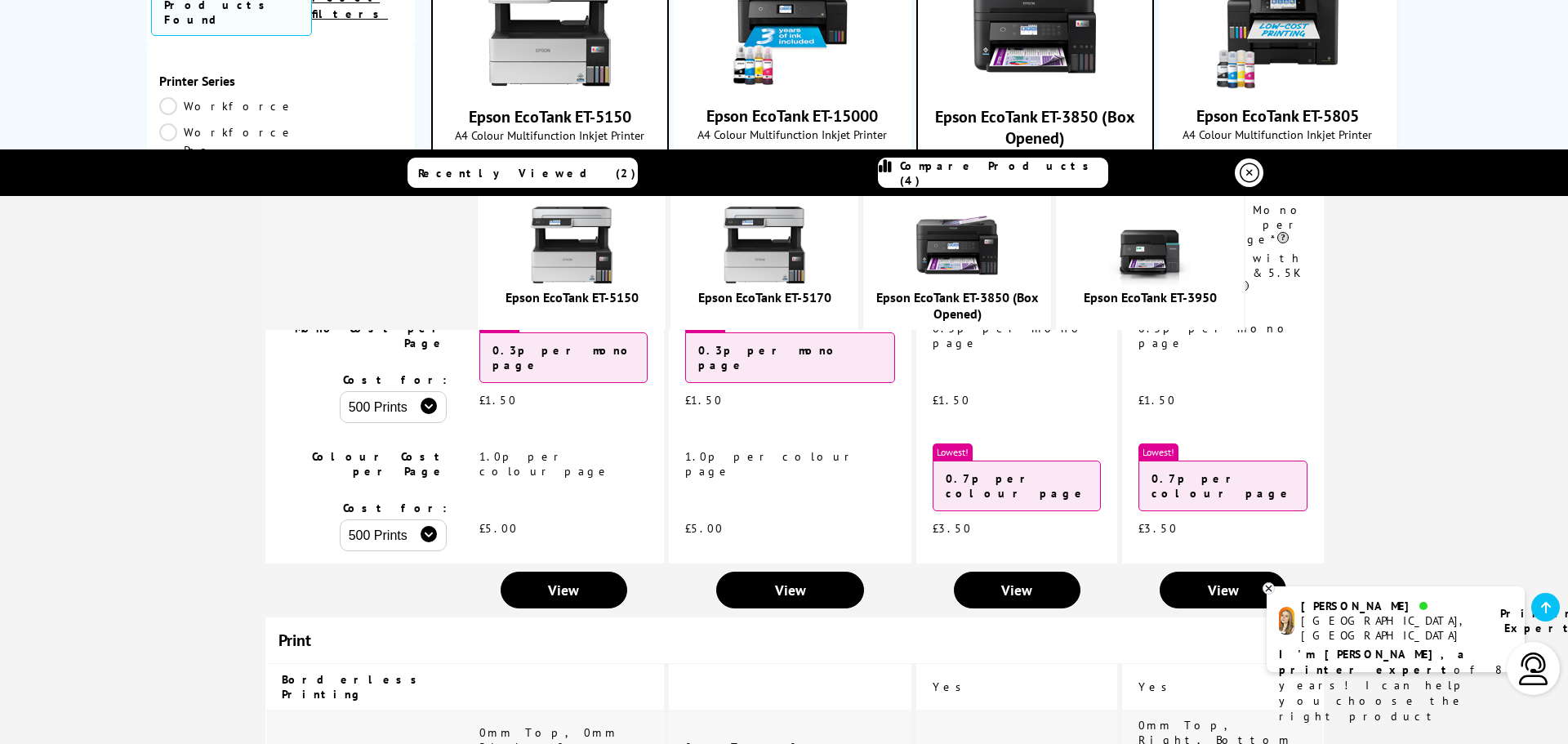
scroll to position [409, 0]
click at [1207, 580] on span "View" at bounding box center [1222, 589] width 31 height 19
